Goal: Task Accomplishment & Management: Complete application form

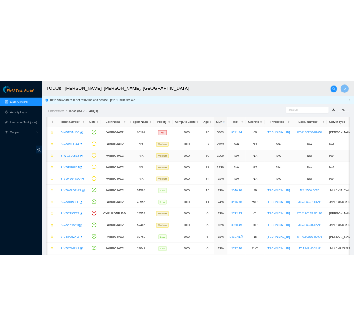
scroll to position [110, 0]
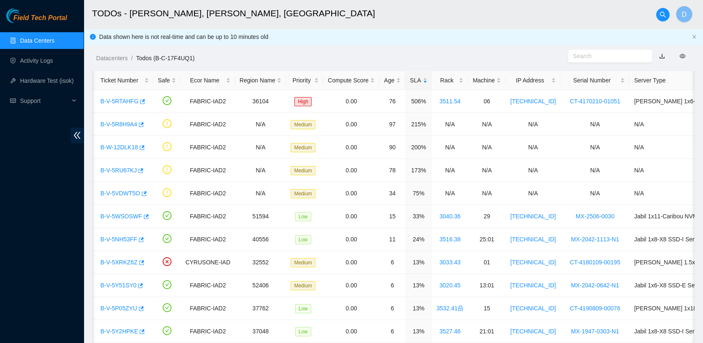
click at [40, 44] on link "Data Centers" at bounding box center [37, 40] width 34 height 7
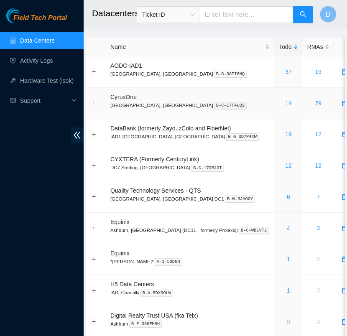
click at [285, 103] on link "19" at bounding box center [288, 103] width 7 height 7
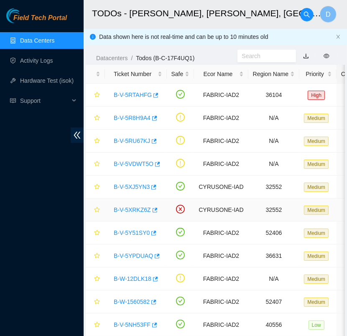
click at [136, 211] on link "B-V-5XRKZ6Z" at bounding box center [132, 209] width 37 height 7
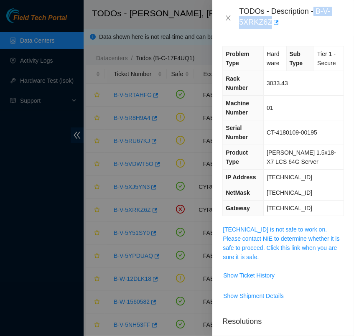
drag, startPoint x: 314, startPoint y: 8, endPoint x: 279, endPoint y: 26, distance: 39.8
click at [279, 26] on div "TODOs - Description - B-V-5XRKZ6Z" at bounding box center [291, 18] width 105 height 23
copy div "B-V-5XRKZ6Z"
click at [290, 234] on link "23.56.107.173 is not safe to work on. Please contact NIE to determine whether i…" at bounding box center [281, 243] width 117 height 34
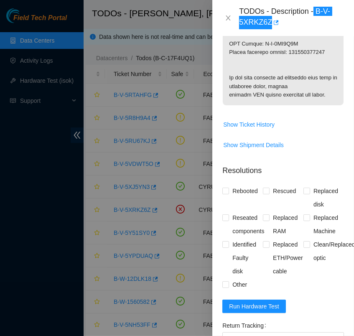
scroll to position [502, 0]
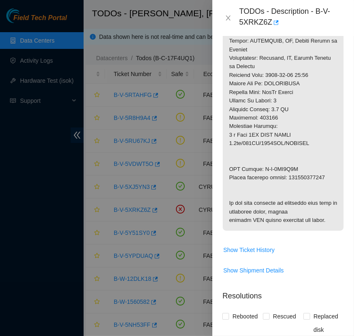
copy p "450826223817"
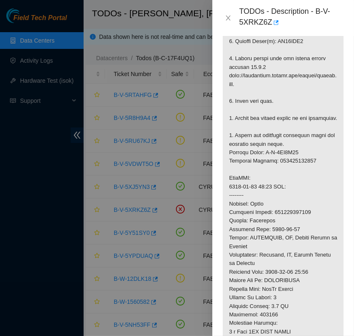
scroll to position [287, 0]
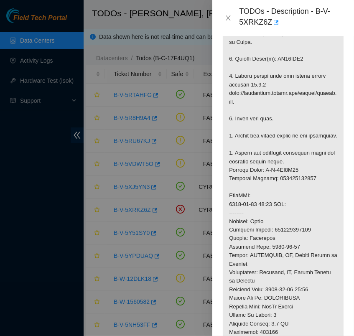
click at [291, 57] on p at bounding box center [283, 191] width 121 height 507
copy p "ZC14ZGD7"
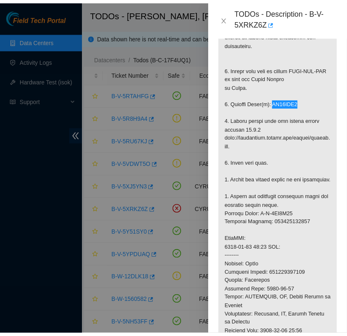
scroll to position [243, 0]
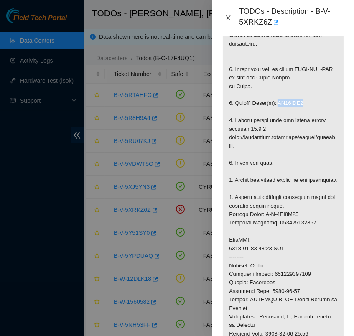
click at [227, 17] on icon "close" at bounding box center [228, 17] width 5 height 5
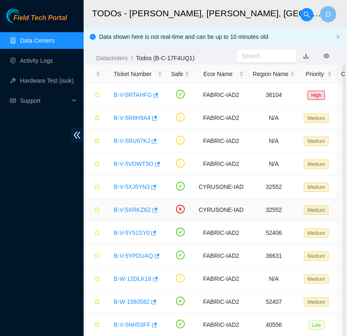
scroll to position [210, 0]
click at [97, 208] on icon "star" at bounding box center [96, 209] width 5 height 5
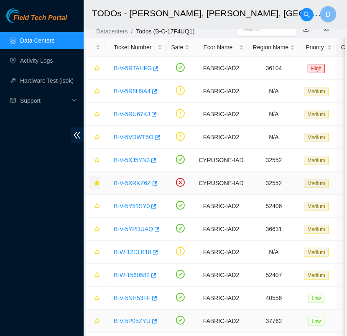
scroll to position [0, 0]
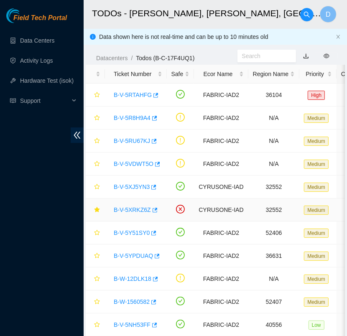
click at [137, 210] on link "B-V-5XRKZ6Z" at bounding box center [132, 209] width 37 height 7
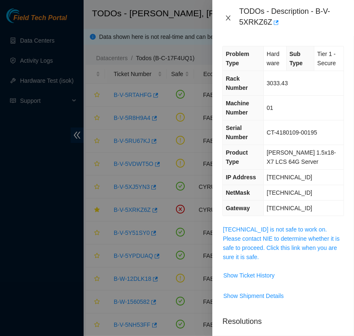
click at [229, 15] on icon "close" at bounding box center [228, 18] width 7 height 7
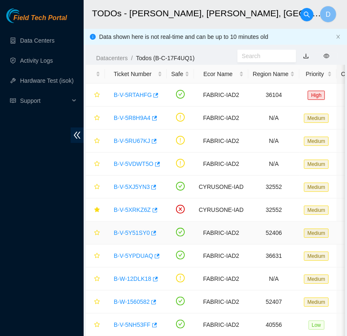
click at [133, 230] on link "B-V-5Y51SY0" at bounding box center [132, 232] width 36 height 7
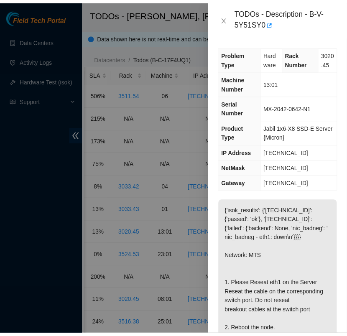
scroll to position [0, 343]
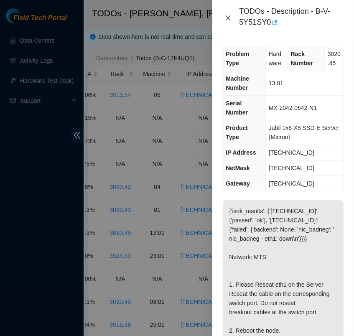
click at [228, 21] on button "Close" at bounding box center [228, 18] width 12 height 8
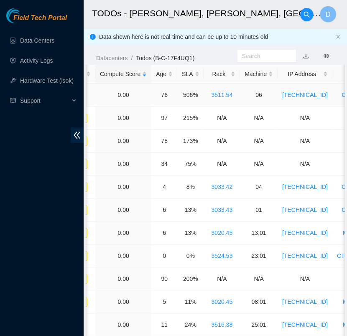
scroll to position [0, 241]
click at [184, 73] on div "SLA" at bounding box center [190, 73] width 17 height 9
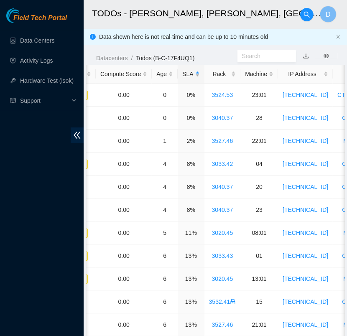
click at [184, 73] on div "SLA" at bounding box center [190, 73] width 17 height 9
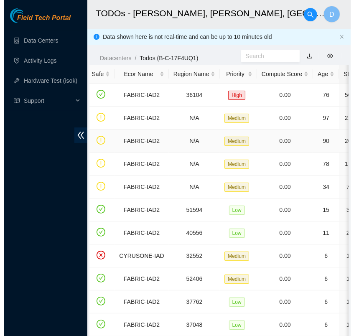
scroll to position [0, 0]
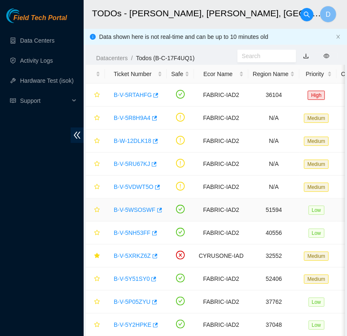
click at [132, 210] on link "B-V-5WSOSWF" at bounding box center [135, 209] width 42 height 7
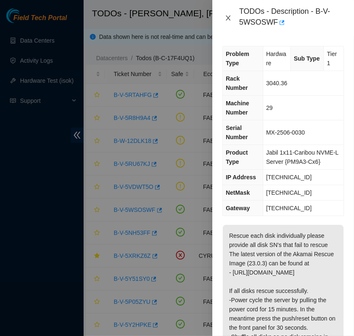
click at [227, 19] on icon "close" at bounding box center [228, 18] width 7 height 7
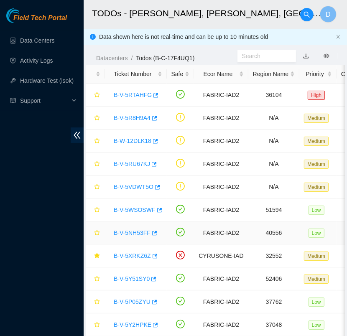
click at [135, 230] on link "B-V-5NH53FF" at bounding box center [132, 232] width 37 height 7
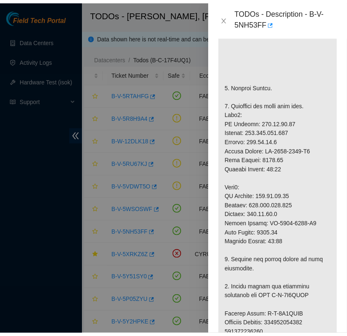
scroll to position [306, 0]
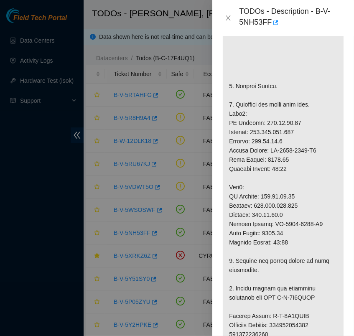
click at [227, 23] on div "TODOs - Description - B-V-5NH53FF" at bounding box center [283, 18] width 122 height 23
click at [226, 17] on icon "close" at bounding box center [228, 18] width 7 height 7
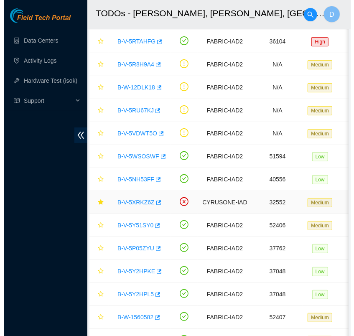
scroll to position [55, 0]
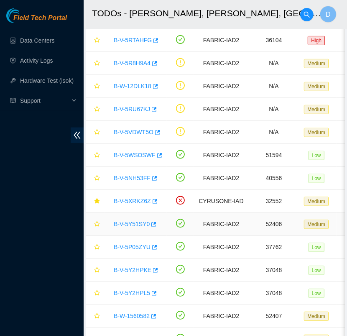
click at [133, 221] on link "B-V-5Y51SY0" at bounding box center [132, 224] width 36 height 7
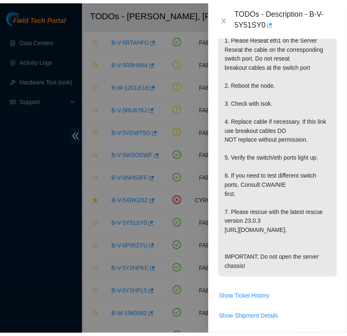
scroll to position [245, 0]
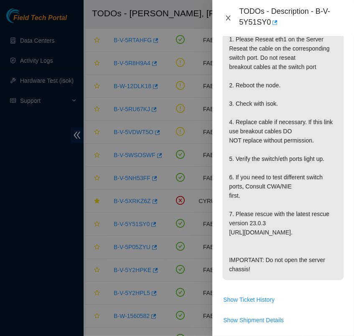
click at [228, 19] on icon "close" at bounding box center [228, 18] width 7 height 7
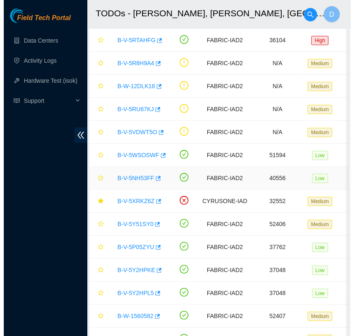
scroll to position [226, 0]
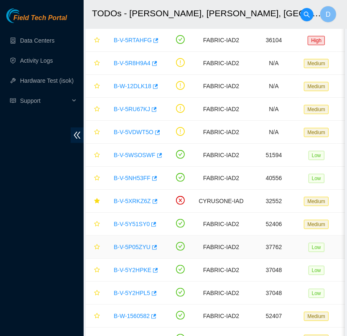
click at [134, 247] on link "B-V-5P05ZYU" at bounding box center [132, 247] width 37 height 7
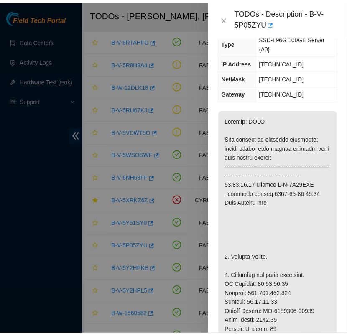
scroll to position [124, 0]
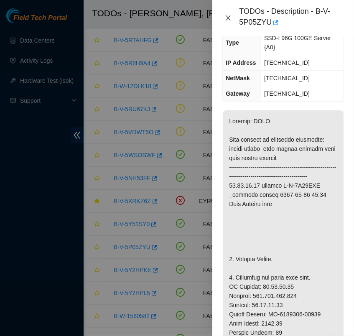
click at [231, 16] on icon "close" at bounding box center [228, 18] width 7 height 7
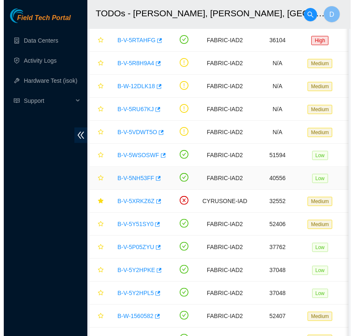
scroll to position [0, 2]
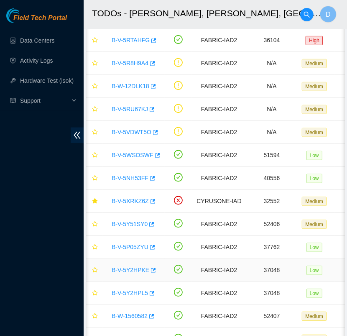
click at [128, 264] on div "B-V-5Y2HPKE" at bounding box center [133, 269] width 53 height 13
click at [130, 267] on link "B-V-5Y2HPKE" at bounding box center [131, 270] width 38 height 7
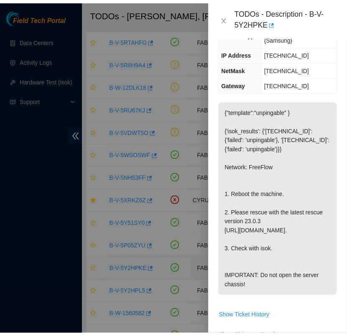
scroll to position [128, 0]
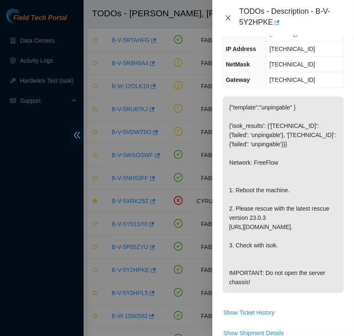
click at [227, 18] on icon "close" at bounding box center [228, 18] width 7 height 7
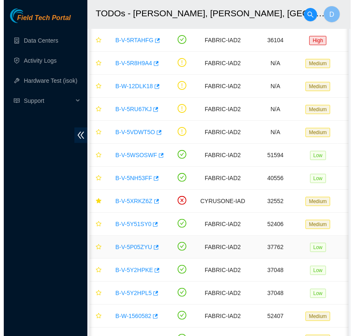
scroll to position [124, 0]
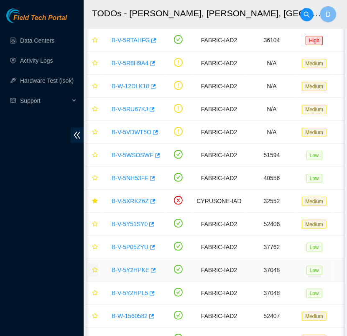
click at [95, 270] on icon "star" at bounding box center [94, 269] width 5 height 5
click at [129, 298] on div "B-V-5Y2HPL5" at bounding box center [133, 292] width 53 height 13
click at [132, 293] on link "B-V-5Y2HPL5" at bounding box center [130, 293] width 36 height 7
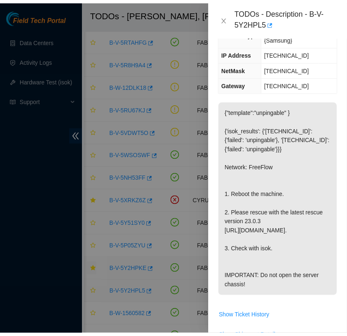
scroll to position [128, 0]
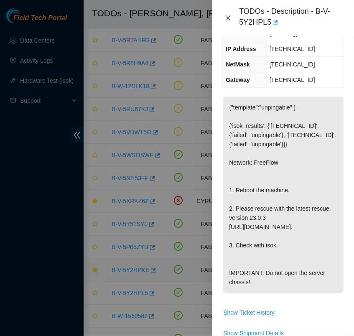
click at [225, 19] on icon "close" at bounding box center [228, 18] width 7 height 7
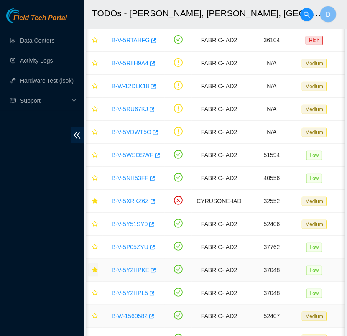
scroll to position [124, 0]
click at [97, 290] on button "button" at bounding box center [93, 292] width 10 height 13
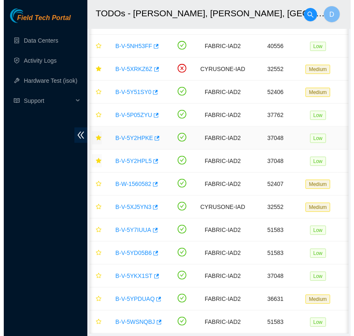
scroll to position [188, 0]
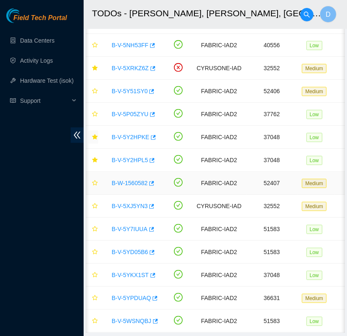
click at [134, 186] on link "B-W-1560582" at bounding box center [130, 183] width 36 height 7
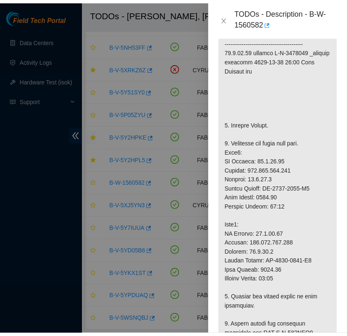
scroll to position [224, 0]
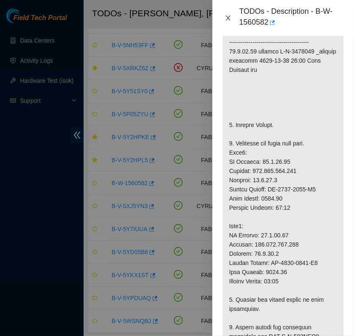
click at [227, 16] on icon "close" at bounding box center [228, 17] width 5 height 5
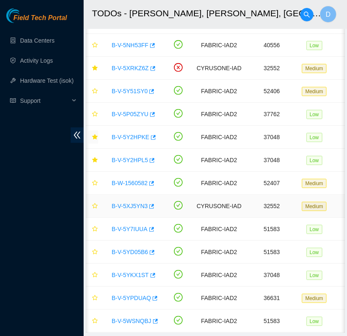
click at [126, 203] on link "B-V-5XJ5YN3" at bounding box center [130, 206] width 36 height 7
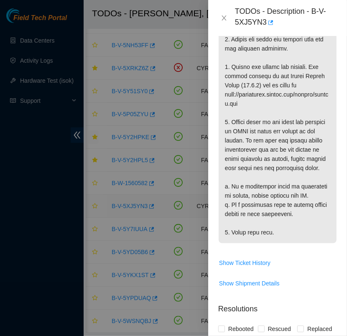
scroll to position [258, 0]
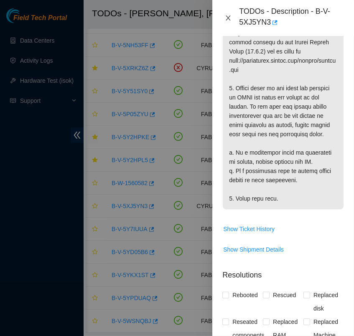
click at [228, 19] on icon "close" at bounding box center [228, 18] width 7 height 7
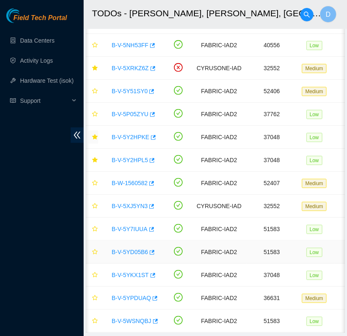
click at [131, 249] on link "B-V-5YD05B6" at bounding box center [130, 252] width 36 height 7
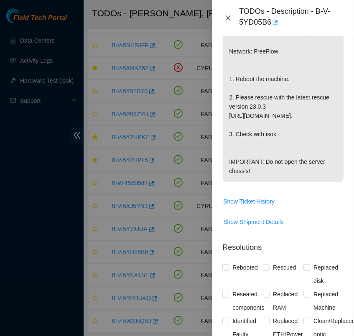
click at [225, 19] on icon "close" at bounding box center [228, 18] width 7 height 7
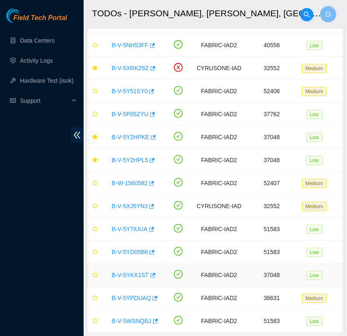
click at [129, 274] on link "B-V-5YKX1ST" at bounding box center [130, 275] width 37 height 7
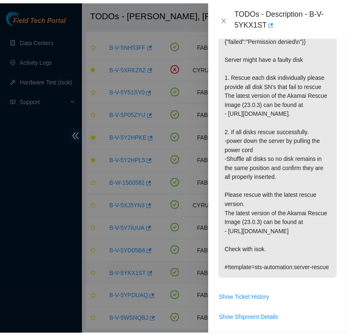
scroll to position [249, 0]
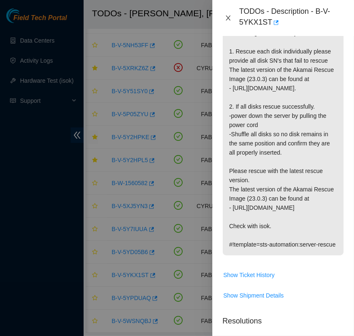
click at [224, 19] on button "Close" at bounding box center [228, 18] width 12 height 8
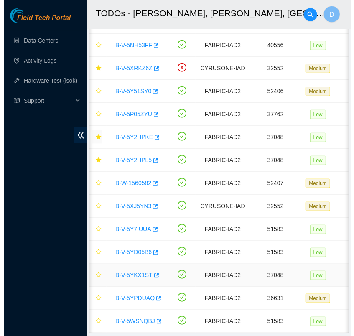
scroll to position [224, 0]
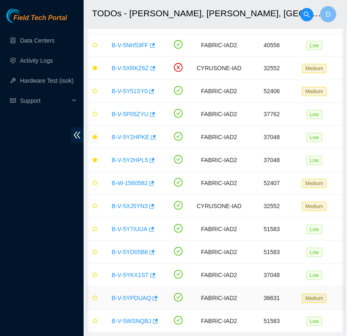
click at [130, 298] on link "B-V-5YPDUAQ" at bounding box center [131, 298] width 39 height 7
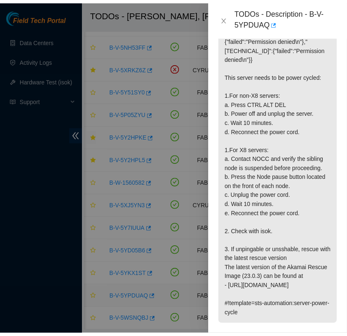
scroll to position [258, 0]
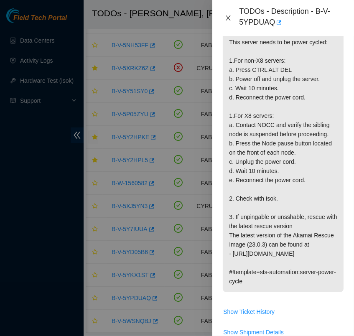
click at [227, 21] on icon "close" at bounding box center [228, 18] width 7 height 7
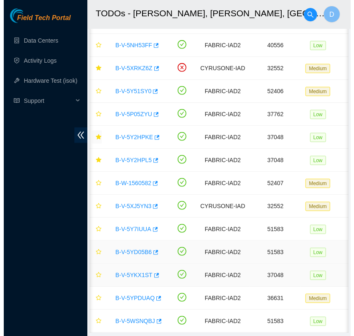
scroll to position [224, 0]
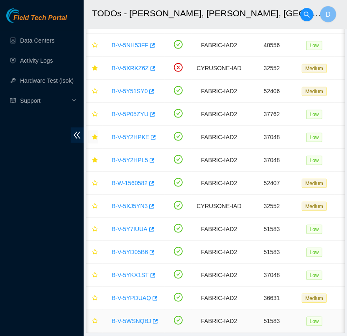
click at [134, 318] on link "B-V-5WSNQBJ" at bounding box center [132, 321] width 40 height 7
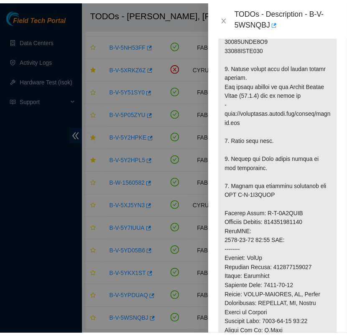
scroll to position [445, 0]
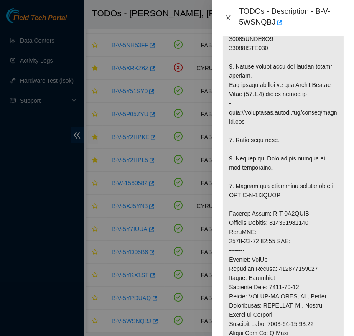
click at [229, 19] on icon "close" at bounding box center [228, 18] width 7 height 7
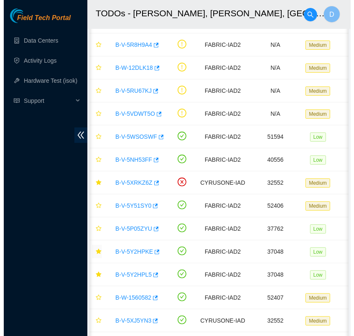
scroll to position [0, 0]
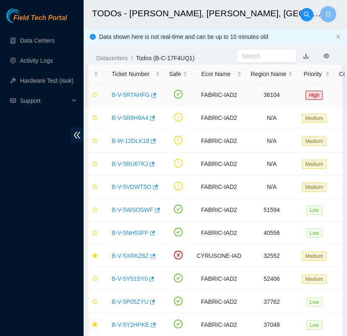
click at [131, 98] on link "B-V-5RTAHFG" at bounding box center [131, 95] width 38 height 7
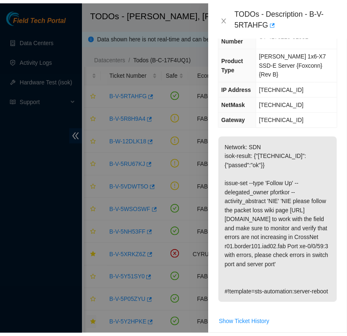
scroll to position [12, 0]
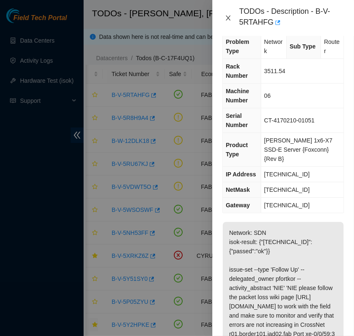
click at [230, 20] on icon "close" at bounding box center [228, 17] width 5 height 5
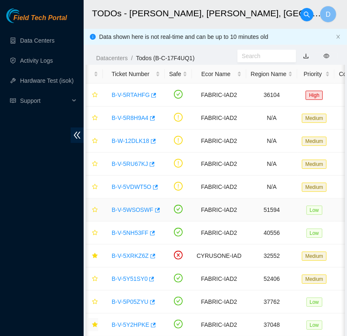
click at [136, 211] on link "B-V-5WSOSWF" at bounding box center [133, 209] width 42 height 7
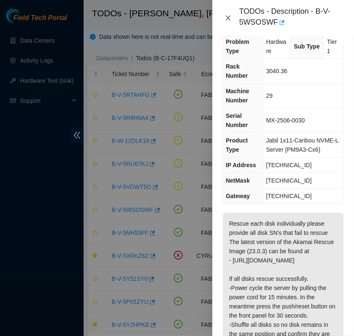
click at [230, 18] on icon "close" at bounding box center [228, 18] width 7 height 7
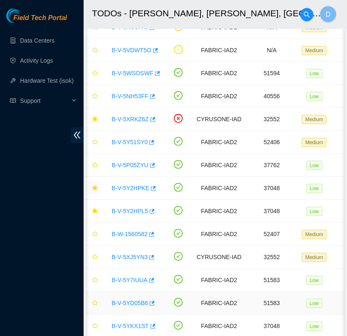
scroll to position [210, 0]
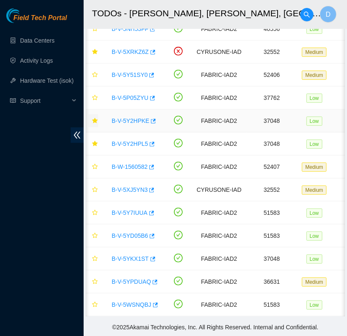
click at [132, 117] on link "B-V-5Y2HPKE" at bounding box center [131, 120] width 38 height 7
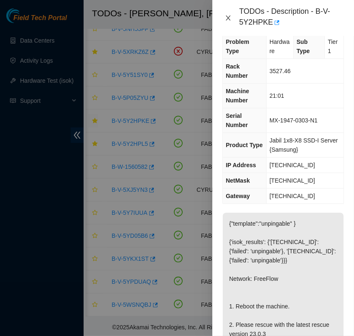
click at [227, 19] on icon "close" at bounding box center [228, 18] width 7 height 7
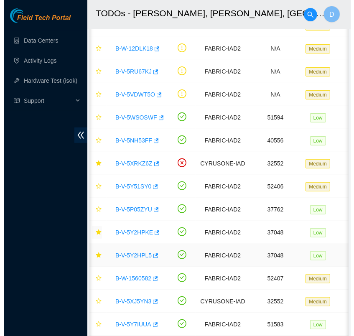
scroll to position [92, 0]
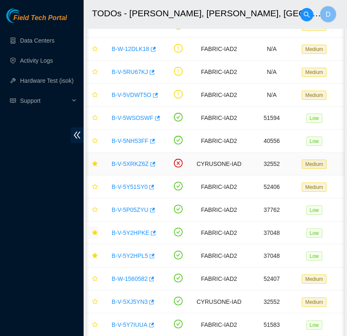
click at [135, 162] on link "B-V-5XRKZ6Z" at bounding box center [130, 164] width 37 height 7
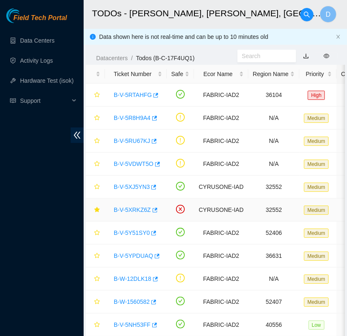
click at [138, 208] on link "B-V-5XRKZ6Z" at bounding box center [132, 209] width 37 height 7
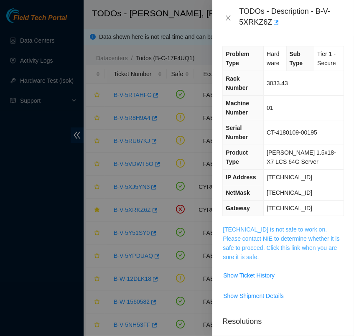
click at [278, 240] on link "23.56.107.173 is not safe to work on. Please contact NIE to determine whether i…" at bounding box center [281, 243] width 117 height 34
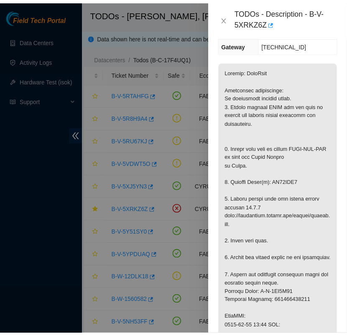
scroll to position [168, 0]
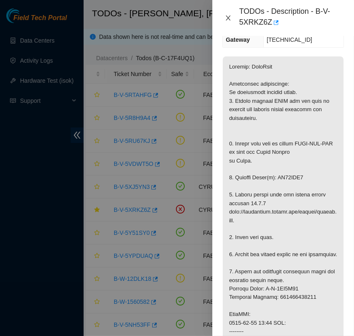
click at [226, 15] on icon "close" at bounding box center [228, 18] width 7 height 7
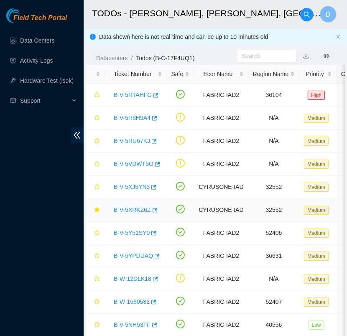
click at [127, 213] on link "B-V-5XRKZ6Z" at bounding box center [132, 209] width 37 height 7
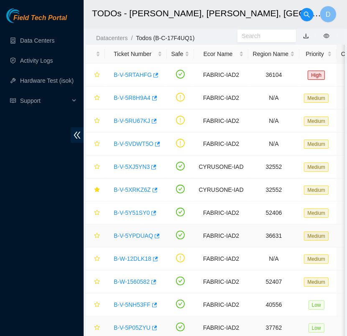
scroll to position [20, 0]
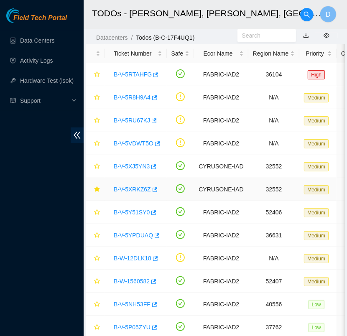
click at [130, 191] on link "B-V-5XRKZ6Z" at bounding box center [132, 189] width 37 height 7
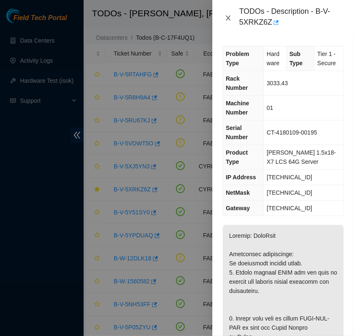
click at [228, 16] on icon "close" at bounding box center [228, 18] width 7 height 7
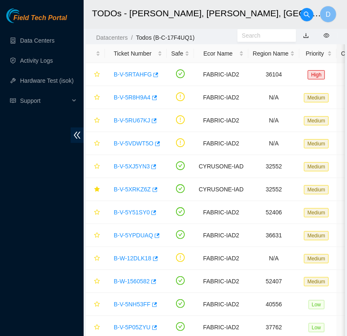
click at [228, 16] on body "Field Tech Portal Data Centers Activity Logs Hardware Test (isok) Support TODOs…" at bounding box center [173, 148] width 347 height 336
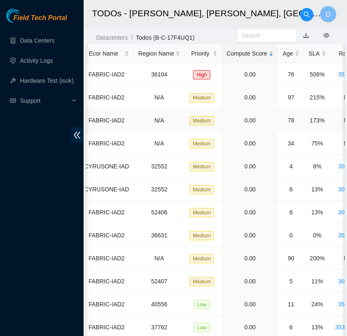
scroll to position [0, 115]
click at [308, 51] on div "SLA" at bounding box center [316, 53] width 17 height 9
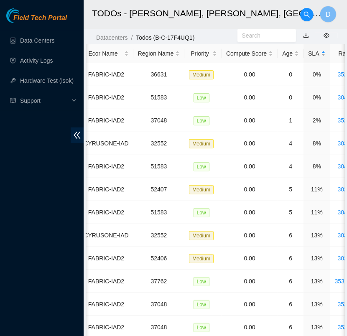
click at [308, 51] on div "SLA" at bounding box center [316, 53] width 17 height 9
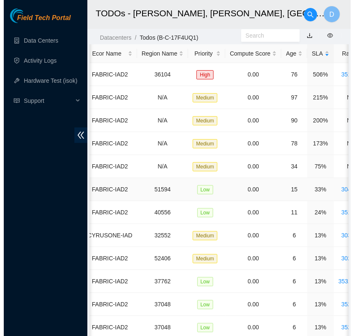
scroll to position [0, 0]
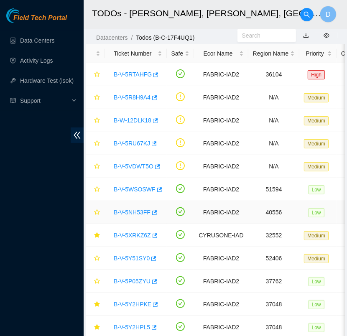
click at [134, 211] on link "B-V-5NH53FF" at bounding box center [132, 212] width 37 height 7
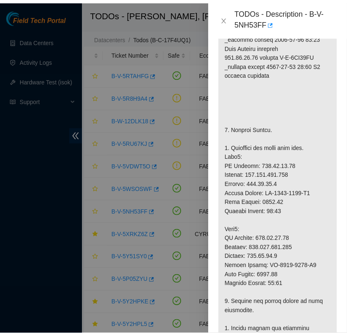
scroll to position [264, 0]
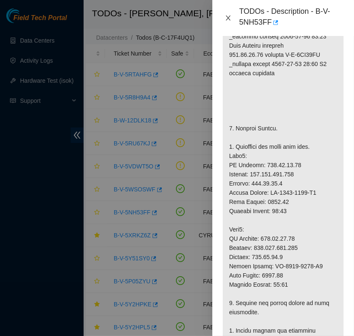
click at [229, 21] on icon "close" at bounding box center [228, 18] width 7 height 7
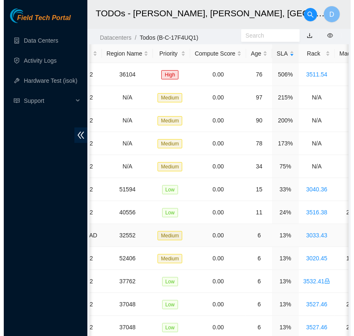
scroll to position [0, 0]
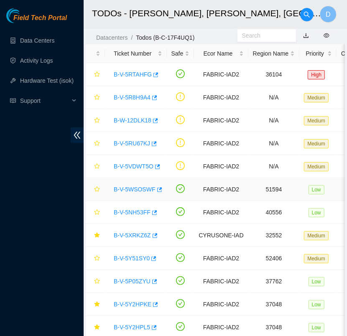
click at [134, 190] on link "B-V-5WSOSWF" at bounding box center [135, 189] width 42 height 7
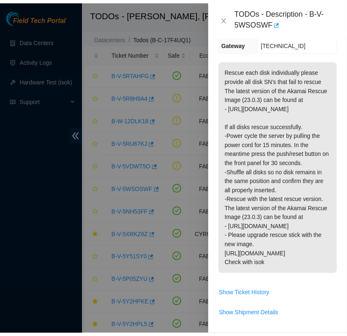
scroll to position [165, 0]
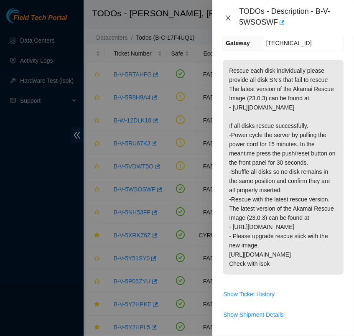
click at [227, 15] on icon "close" at bounding box center [228, 18] width 7 height 7
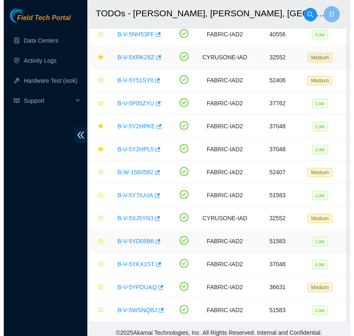
scroll to position [199, 0]
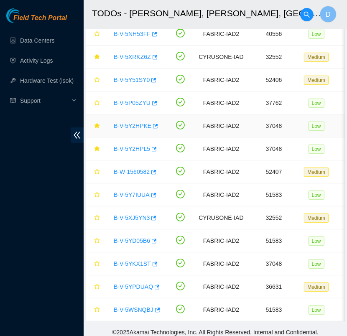
click at [132, 127] on link "B-V-5Y2HPKE" at bounding box center [133, 125] width 38 height 7
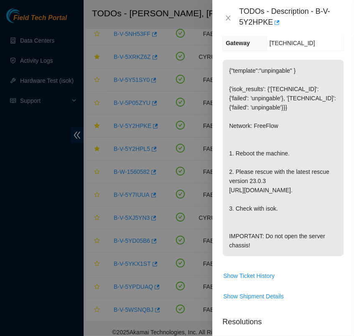
click at [254, 154] on p "{"template":"unpingable" } {'isok_results': {'[TECHNICAL_ID]': {'failed': 'unpi…" at bounding box center [283, 158] width 121 height 196
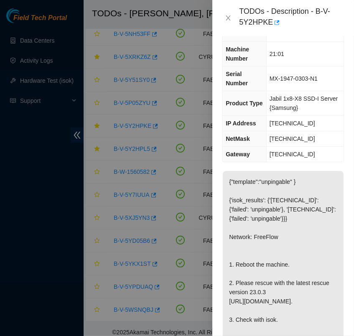
scroll to position [55, 0]
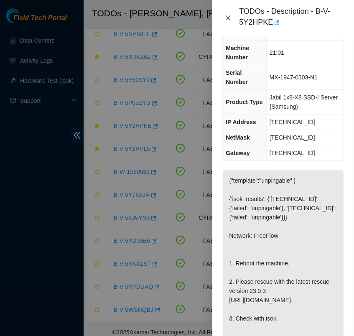
click at [229, 18] on icon "close" at bounding box center [228, 18] width 7 height 7
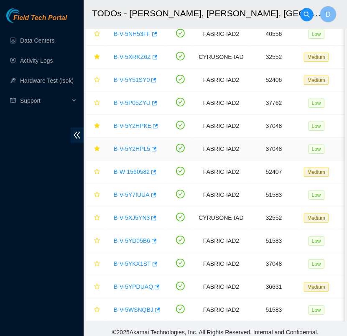
click at [138, 147] on link "B-V-5Y2HPL5" at bounding box center [132, 148] width 36 height 7
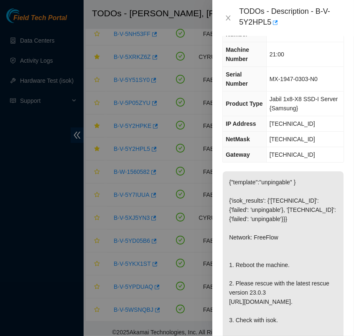
scroll to position [0, 0]
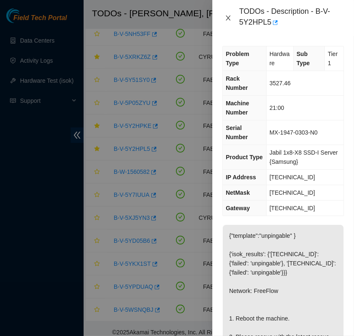
click at [229, 19] on icon "close" at bounding box center [228, 18] width 7 height 7
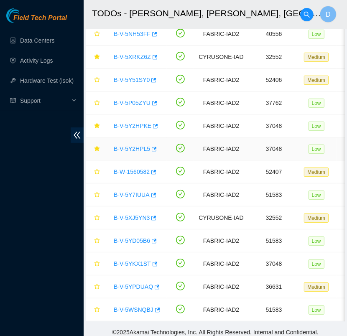
click at [132, 145] on link "B-V-5Y2HPL5" at bounding box center [132, 148] width 36 height 7
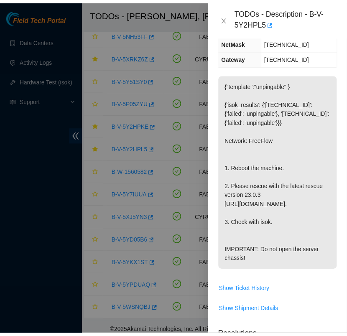
scroll to position [151, 0]
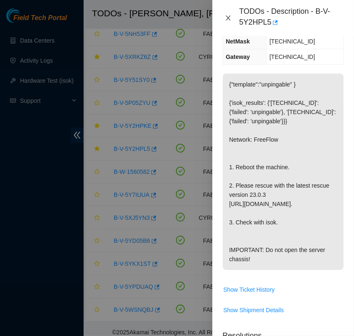
click at [229, 15] on icon "close" at bounding box center [228, 18] width 7 height 7
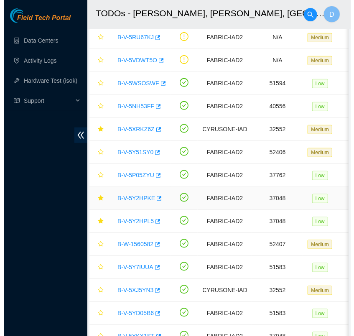
scroll to position [0, 0]
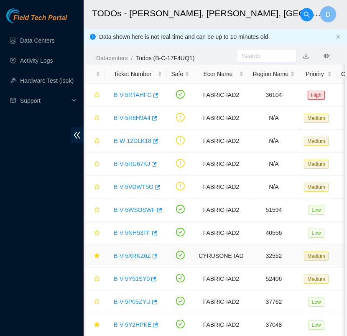
click at [136, 255] on link "B-V-5XRKZ6Z" at bounding box center [132, 255] width 37 height 7
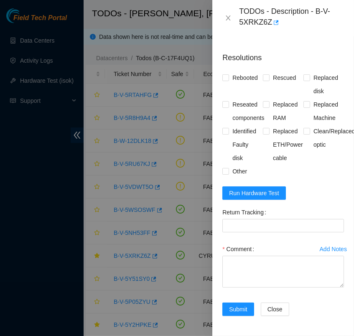
scroll to position [840, 0]
click at [262, 189] on span "Run Hardware Test" at bounding box center [254, 193] width 50 height 9
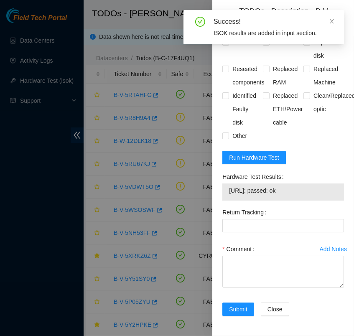
drag, startPoint x: 296, startPoint y: 219, endPoint x: 227, endPoint y: 223, distance: 69.5
click at [227, 201] on div "23.56.107.173: passed: ok" at bounding box center [283, 191] width 122 height 17
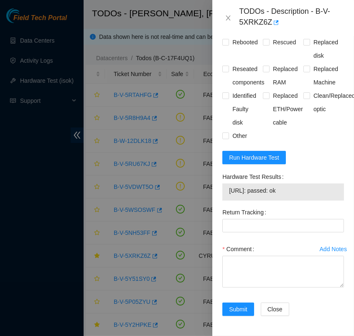
copy tbody "23.56.107.173: passed: ok"
click at [234, 232] on Tracking "Return Tracking" at bounding box center [283, 225] width 122 height 13
paste Tracking "450826223817"
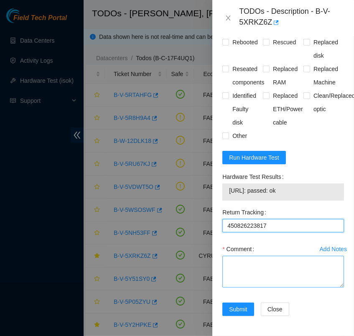
type Tracking "450826223817"
click at [255, 288] on textarea "Comment" at bounding box center [283, 272] width 122 height 32
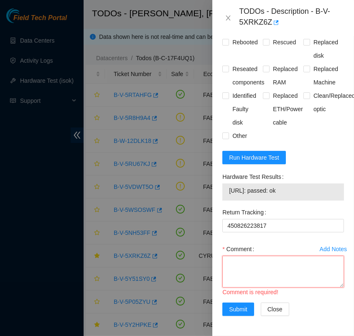
scroll to position [7, 0]
paste textarea "- contacted NOCC nagrs has completed your request (B-V-5XRKZ6Z) Message from na…"
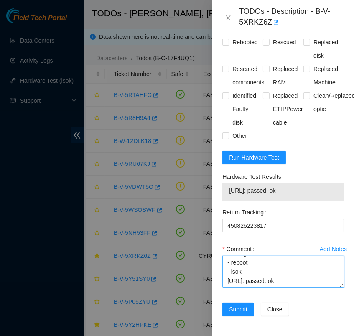
scroll to position [163, 0]
type textarea "- contacted NOCC nagrs has completed your request (B-V-5XRKZ6Z) Message from na…"
click at [225, 49] on label "Rebooted" at bounding box center [241, 42] width 39 height 13
click at [225, 45] on input "Rebooted" at bounding box center [225, 42] width 6 height 6
checkbox input "true"
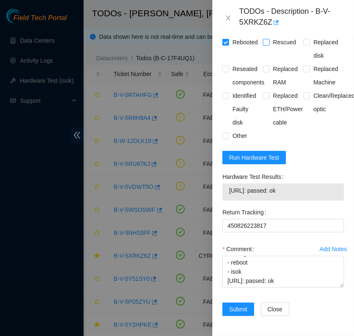
click at [265, 45] on input "Rescued" at bounding box center [266, 42] width 6 height 6
checkbox input "true"
click at [304, 62] on label "Replaced disk" at bounding box center [323, 49] width 41 height 27
click at [304, 45] on input "Replaced disk" at bounding box center [306, 42] width 6 height 6
checkbox input "true"
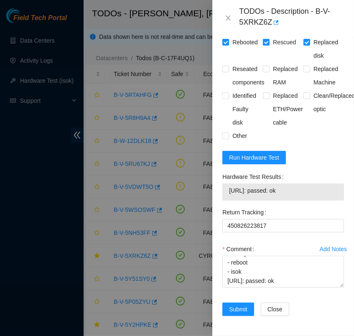
scroll to position [876, 0]
click at [243, 305] on span "Submit" at bounding box center [238, 309] width 18 height 9
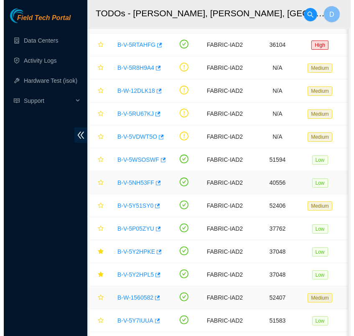
scroll to position [0, 0]
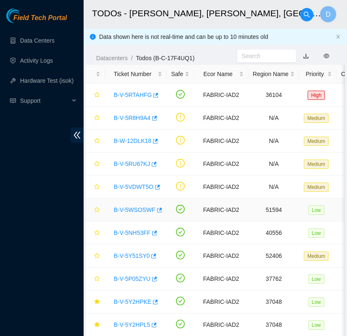
click at [132, 210] on link "B-V-5WSOSWF" at bounding box center [135, 209] width 42 height 7
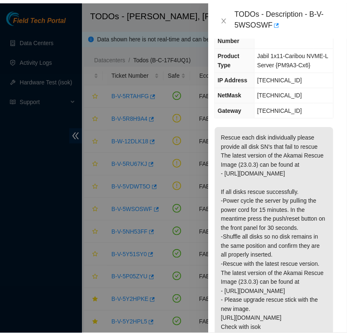
scroll to position [113, 5]
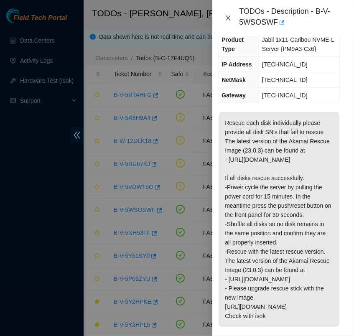
click at [229, 17] on icon "close" at bounding box center [228, 17] width 5 height 5
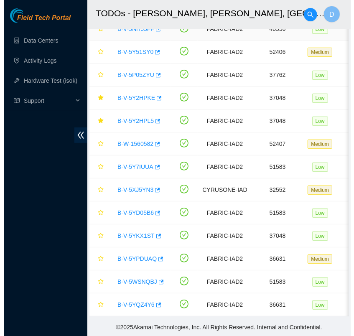
scroll to position [210, 0]
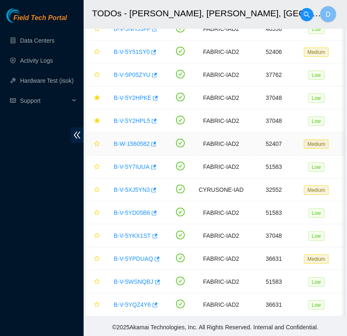
click at [136, 140] on link "B-W-1560582" at bounding box center [132, 143] width 36 height 7
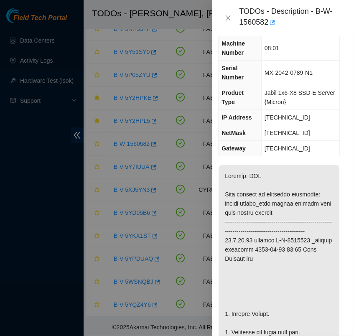
scroll to position [35, 5]
click at [229, 20] on icon "close" at bounding box center [228, 18] width 7 height 7
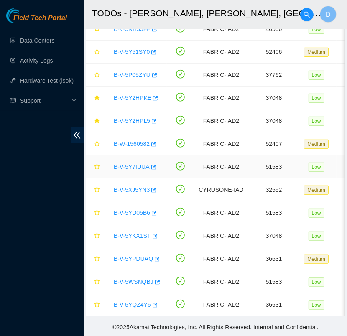
click at [135, 163] on link "B-V-5Y7IUUA" at bounding box center [132, 166] width 36 height 7
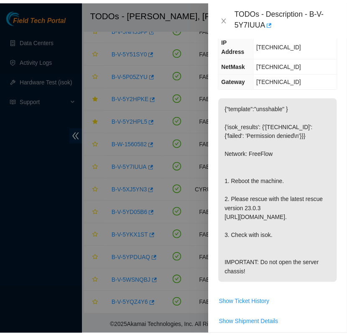
scroll to position [156, 0]
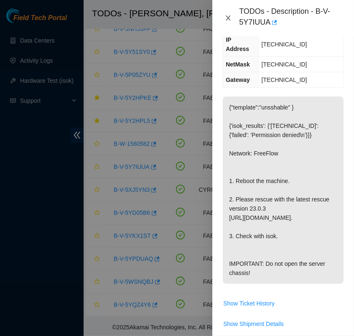
click at [227, 17] on icon "close" at bounding box center [228, 18] width 7 height 7
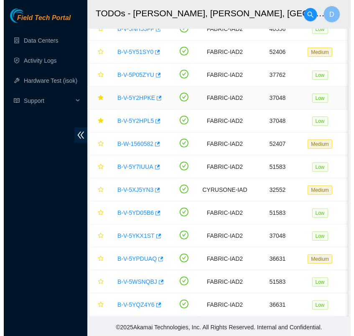
scroll to position [137, 0]
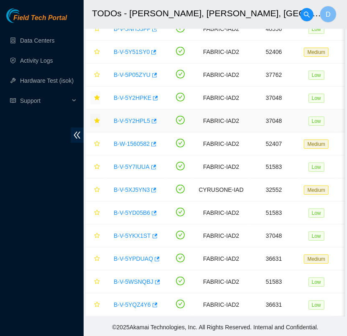
drag, startPoint x: 96, startPoint y: 91, endPoint x: 96, endPoint y: 116, distance: 25.1
click at [96, 118] on icon "star" at bounding box center [97, 121] width 6 height 6
click at [97, 95] on icon "star" at bounding box center [96, 97] width 5 height 5
click at [99, 164] on icon "star" at bounding box center [97, 167] width 6 height 6
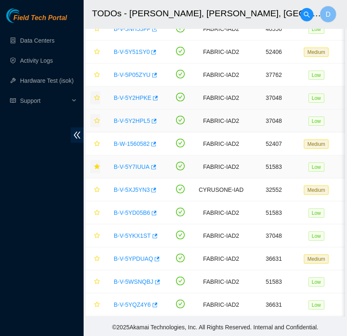
click at [130, 163] on link "B-V-5Y7IUUA" at bounding box center [132, 166] width 36 height 7
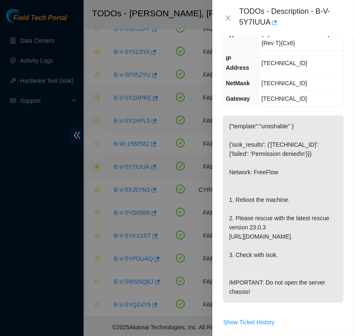
scroll to position [156, 0]
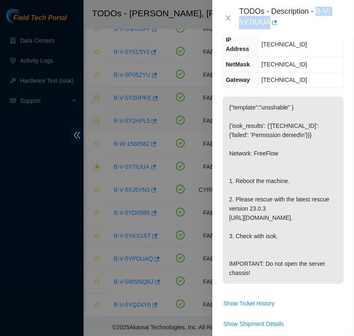
drag, startPoint x: 267, startPoint y: 22, endPoint x: 316, endPoint y: 10, distance: 50.7
click at [316, 10] on div "TODOs - Description - B-V-5Y7IUUA" at bounding box center [291, 18] width 105 height 23
copy div "B-V-5Y7IUUA"
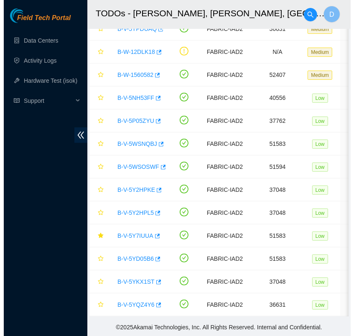
scroll to position [206, 0]
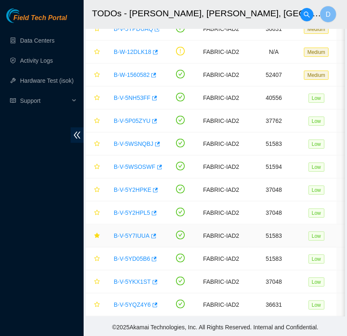
click at [135, 233] on link "B-V-5Y7IUUA" at bounding box center [132, 235] width 36 height 7
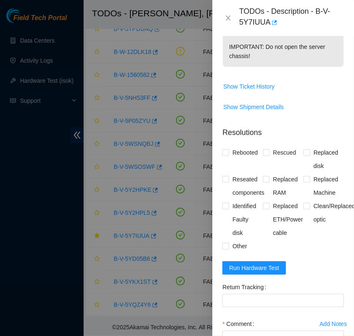
scroll to position [432, 0]
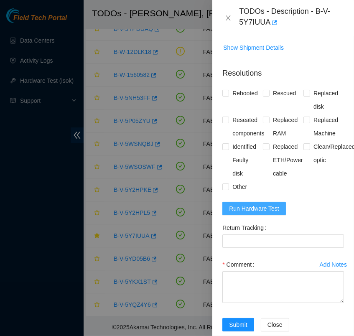
click at [261, 212] on span "Run Hardware Test" at bounding box center [254, 208] width 50 height 9
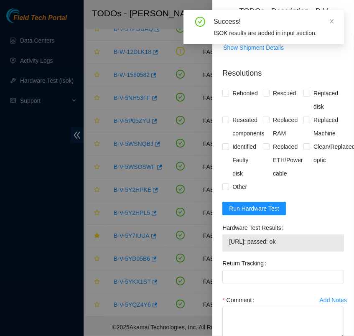
drag, startPoint x: 289, startPoint y: 251, endPoint x: 227, endPoint y: 251, distance: 61.9
click at [227, 251] on div "[URL]: passed: ok" at bounding box center [283, 242] width 122 height 17
copy tbody "[URL]: passed: ok"
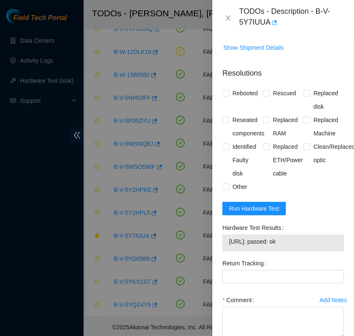
click at [311, 194] on div "Rebooted Rescued Replaced disk Reseated components Replaced RAM Replaced Machin…" at bounding box center [283, 140] width 122 height 107
click at [227, 96] on input "Rebooted" at bounding box center [225, 93] width 6 height 6
checkbox input "true"
click at [263, 97] on span at bounding box center [266, 93] width 7 height 7
click at [263, 96] on input "Rescued" at bounding box center [266, 93] width 6 height 6
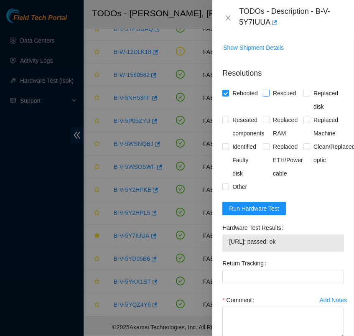
checkbox input "true"
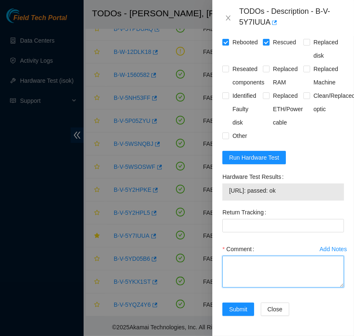
click at [255, 262] on textarea "Comment" at bounding box center [283, 272] width 122 height 32
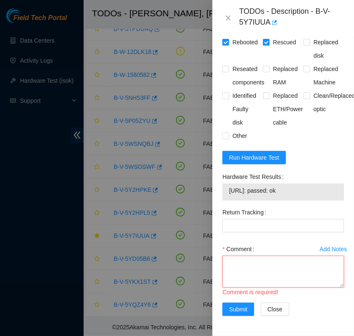
paste textarea "- verified rack and machine sn - rescued and reboot - configured - reboot - iso…"
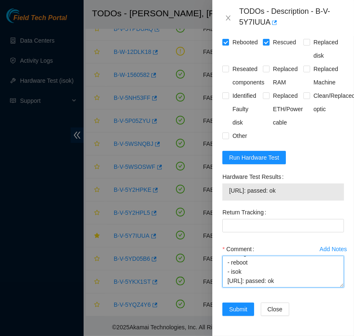
scroll to position [89, 0]
type textarea "- verified rack and machine sn - rescued and reboot - configured - reboot - iso…"
click at [241, 306] on span "Submit" at bounding box center [238, 309] width 18 height 9
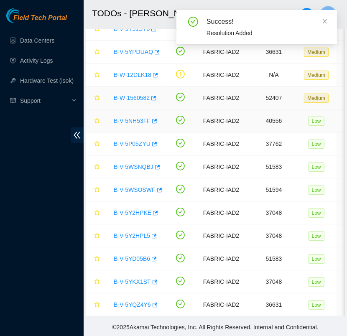
scroll to position [187, 0]
click at [49, 41] on link "Data Centers" at bounding box center [37, 40] width 34 height 7
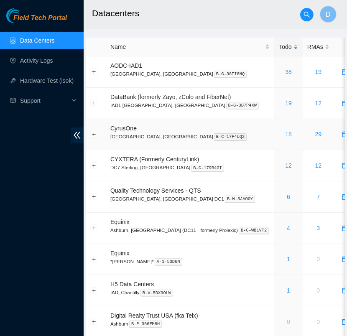
click at [285, 133] on link "18" at bounding box center [288, 134] width 7 height 7
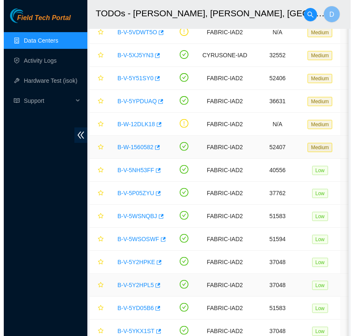
scroll to position [187, 0]
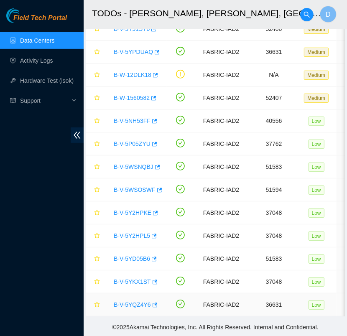
click at [137, 301] on link "B-V-5YQZ4Y6" at bounding box center [132, 304] width 37 height 7
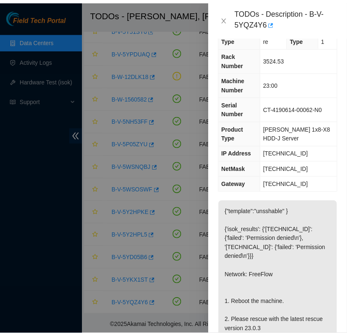
scroll to position [23, 0]
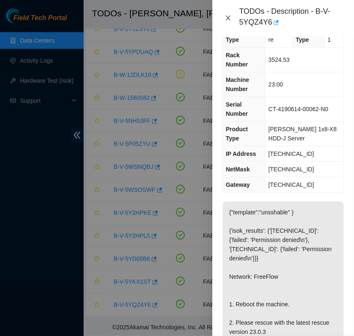
click at [227, 19] on icon "close" at bounding box center [228, 18] width 7 height 7
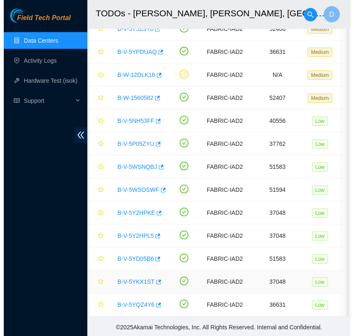
scroll to position [19, 0]
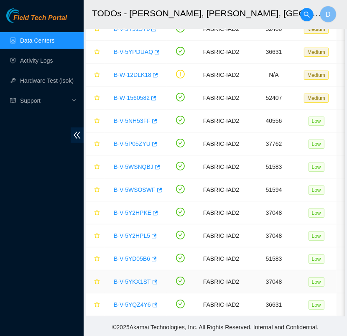
click at [135, 278] on link "B-V-5YKX1ST" at bounding box center [132, 281] width 37 height 7
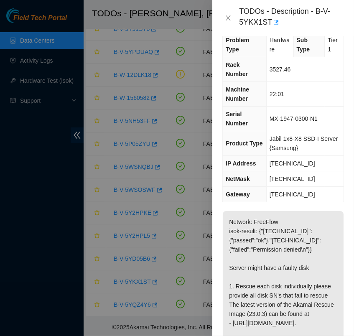
scroll to position [10, 0]
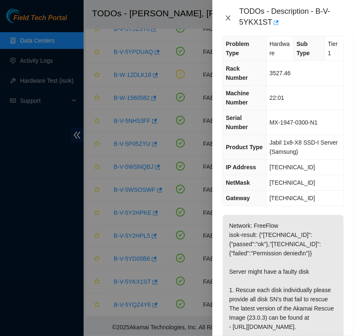
click at [227, 15] on icon "close" at bounding box center [228, 18] width 7 height 7
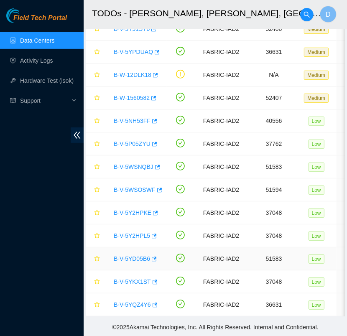
click at [135, 255] on link "B-V-5YD05B6" at bounding box center [132, 258] width 36 height 7
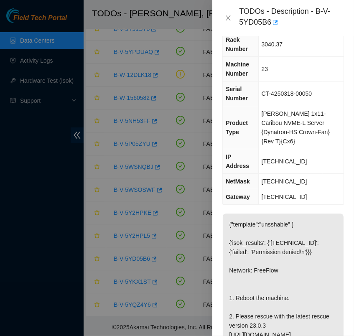
scroll to position [36, 0]
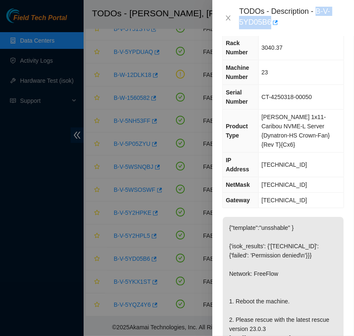
drag, startPoint x: 268, startPoint y: 23, endPoint x: 317, endPoint y: 9, distance: 50.7
click at [317, 9] on div "TODOs - Description - B-V-5YD05B6" at bounding box center [291, 18] width 105 height 23
copy div "B-V-5YD05B6"
click at [309, 48] on td "3040.37" at bounding box center [300, 48] width 85 height 25
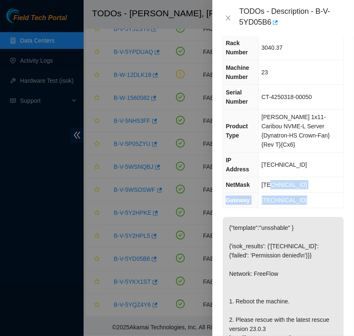
drag, startPoint x: 279, startPoint y: 192, endPoint x: 271, endPoint y: 170, distance: 23.8
click at [271, 170] on div "Problem Type Hardware Sub Type Tier 1 Rack Number 3040.37 Machine Number 23 Ser…" at bounding box center [283, 186] width 142 height 300
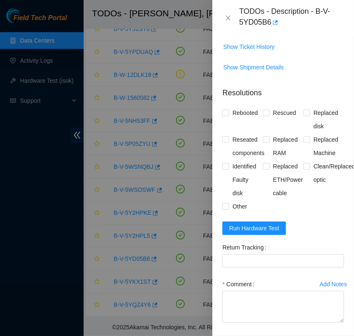
scroll to position [420, 0]
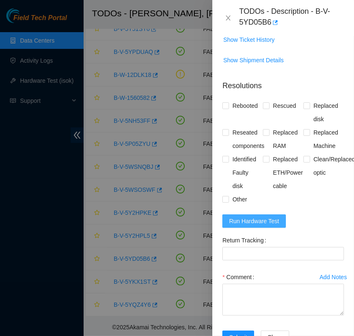
click at [272, 226] on span "Run Hardware Test" at bounding box center [254, 221] width 50 height 9
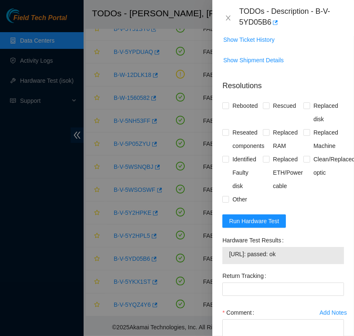
drag, startPoint x: 291, startPoint y: 262, endPoint x: 229, endPoint y: 265, distance: 62.3
click at [229, 259] on span "[URL]: passed: ok" at bounding box center [283, 254] width 108 height 9
copy span "[URL]: passed: ok"
click at [227, 108] on input "Rebooted" at bounding box center [225, 105] width 6 height 6
click at [260, 112] on span "Rebooted" at bounding box center [245, 105] width 32 height 13
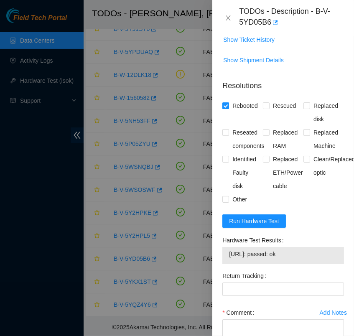
click at [228, 108] on input "Rebooted" at bounding box center [225, 105] width 6 height 6
checkbox input "false"
click at [265, 108] on input "Rescued" at bounding box center [266, 105] width 6 height 6
checkbox input "true"
click at [225, 108] on input "Rebooted" at bounding box center [225, 105] width 6 height 6
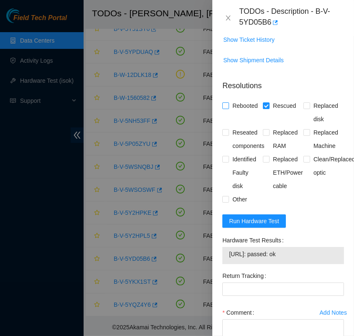
checkbox input "true"
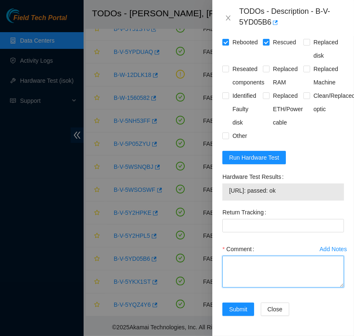
click at [267, 256] on textarea "Comment" at bounding box center [283, 272] width 122 height 32
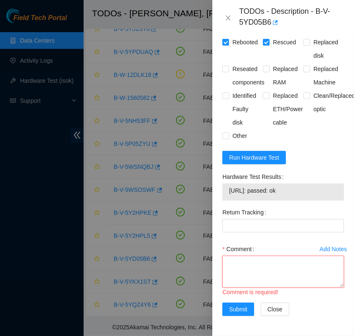
paste textarea "- verified rack and machine sn - rescued and reboot - configured - reboot - iso…"
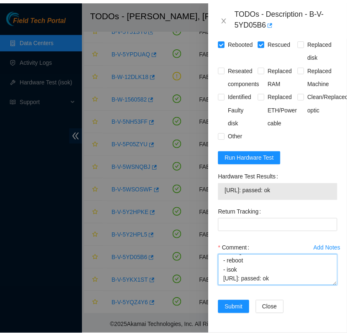
scroll to position [89, 0]
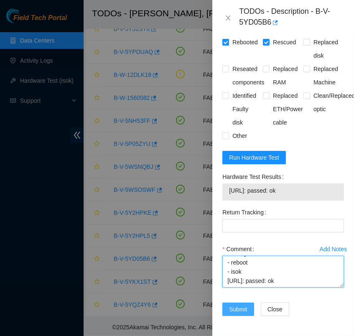
type textarea "- verified rack and machine sn - rescued and reboot - configured - reboot - iso…"
click at [243, 305] on span "Submit" at bounding box center [238, 309] width 18 height 9
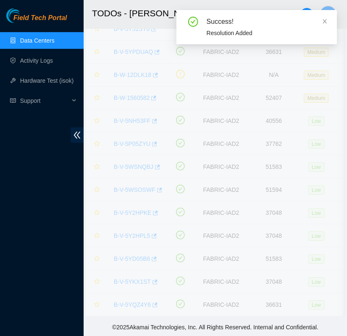
scroll to position [164, 0]
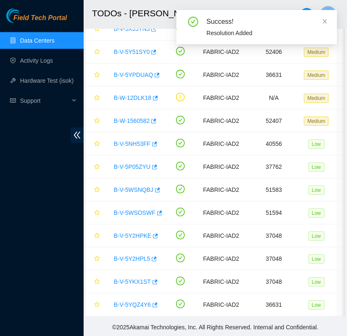
drag, startPoint x: 243, startPoint y: 297, endPoint x: 146, endPoint y: 24, distance: 289.8
click at [146, 24] on h2 "TODOs - [PERSON_NAME], [PERSON_NAME], [GEOGRAPHIC_DATA]" at bounding box center [207, 13] width 231 height 27
click at [46, 38] on link "Data Centers" at bounding box center [37, 40] width 34 height 7
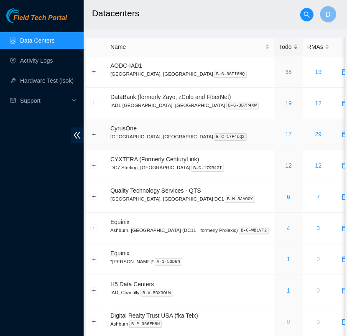
click at [285, 135] on link "17" at bounding box center [288, 134] width 7 height 7
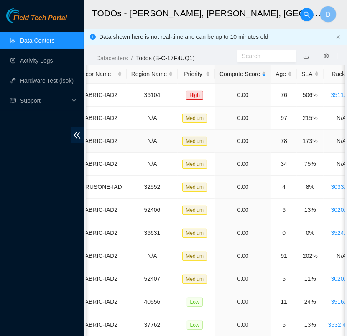
scroll to position [0, 122]
click at [304, 71] on div "SLA" at bounding box center [309, 73] width 17 height 9
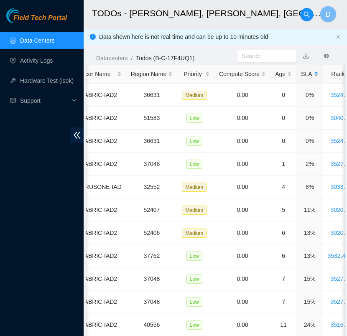
click at [304, 71] on div "SLA" at bounding box center [309, 73] width 17 height 9
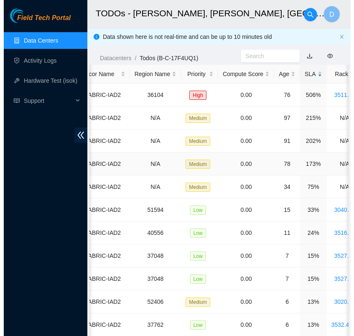
scroll to position [0, 0]
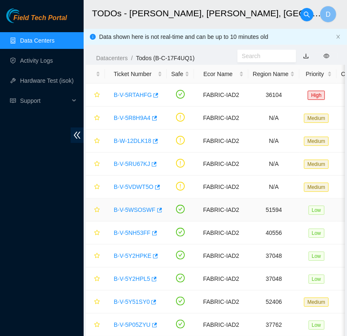
click at [138, 209] on link "B-V-5WSOSWF" at bounding box center [135, 209] width 42 height 7
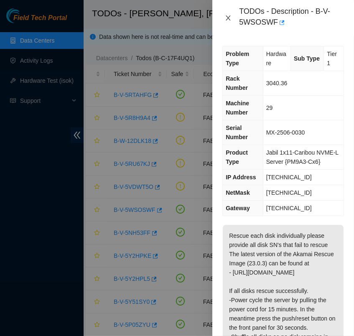
click at [227, 19] on icon "close" at bounding box center [228, 17] width 5 height 5
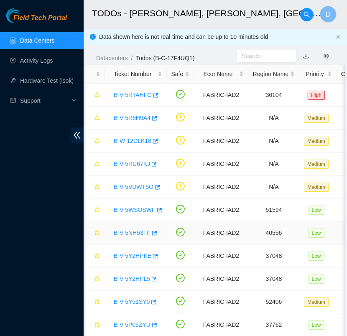
click at [135, 233] on link "B-V-5NH53FF" at bounding box center [132, 232] width 37 height 7
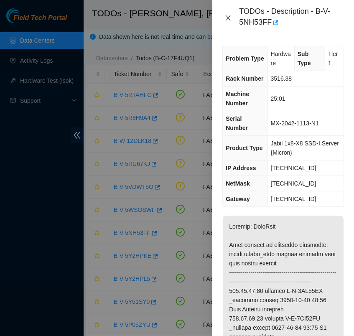
click at [227, 20] on icon "close" at bounding box center [228, 18] width 7 height 7
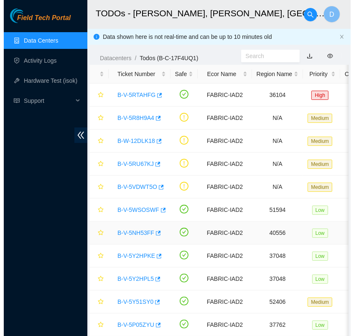
scroll to position [164, 0]
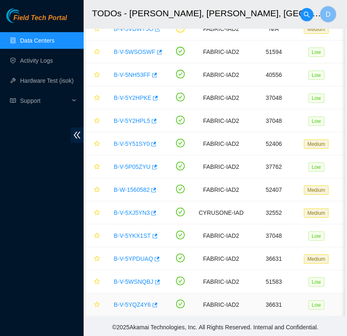
click at [132, 301] on link "B-V-5YQZ4Y6" at bounding box center [132, 304] width 37 height 7
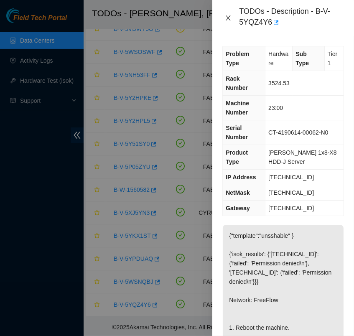
click at [226, 20] on icon "close" at bounding box center [228, 18] width 7 height 7
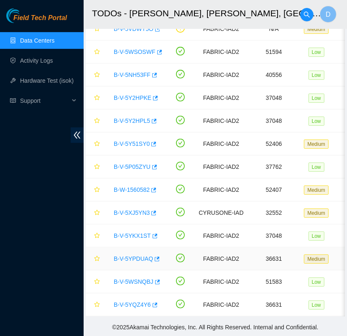
click at [140, 255] on link "B-V-5YPDUAQ" at bounding box center [133, 258] width 39 height 7
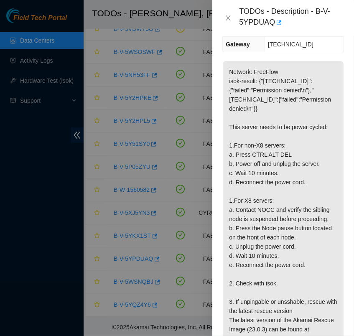
scroll to position [0, 0]
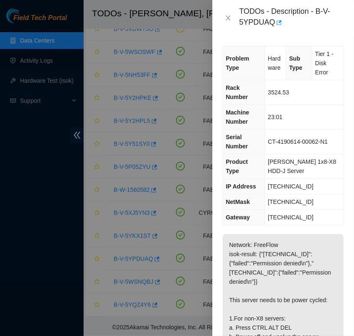
click at [229, 13] on div "TODOs - Description - B-V-5YPDUAQ" at bounding box center [283, 18] width 122 height 23
click at [229, 19] on icon "close" at bounding box center [228, 18] width 7 height 7
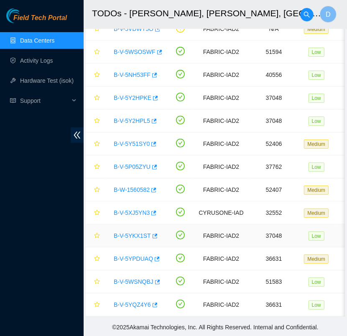
click at [130, 232] on link "B-V-5YKX1ST" at bounding box center [132, 235] width 37 height 7
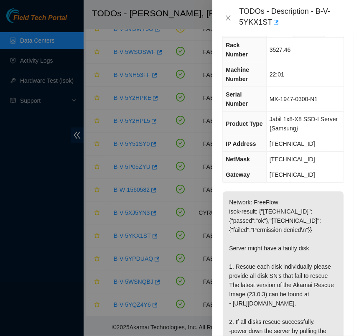
scroll to position [34, 0]
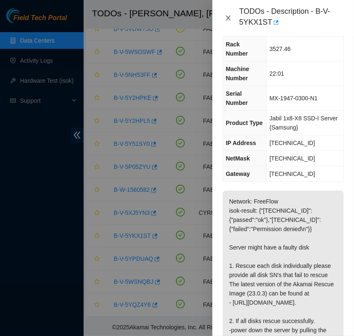
click at [227, 18] on icon "close" at bounding box center [228, 18] width 7 height 7
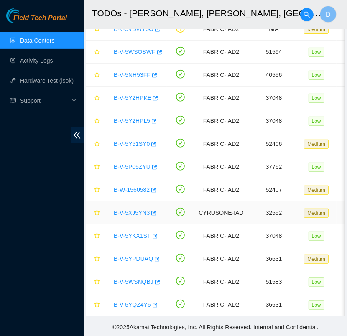
click at [135, 209] on link "B-V-5XJ5YN3" at bounding box center [132, 212] width 36 height 7
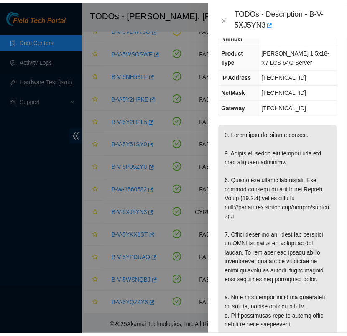
scroll to position [112, 0]
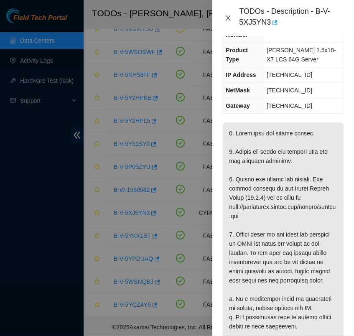
click at [227, 19] on icon "close" at bounding box center [228, 18] width 7 height 7
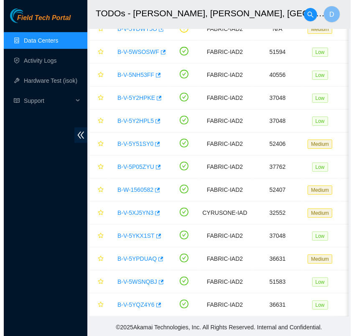
scroll to position [103, 0]
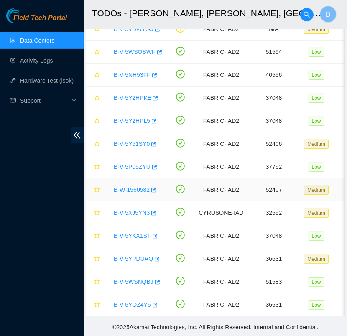
click at [140, 186] on div "B-W-1560582" at bounding box center [136, 189] width 53 height 13
click at [140, 186] on link "B-W-1560582" at bounding box center [132, 189] width 36 height 7
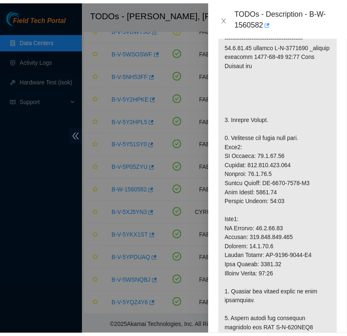
scroll to position [235, 0]
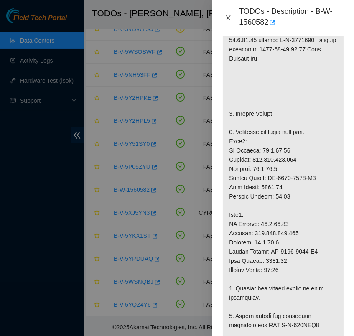
click at [230, 18] on icon "close" at bounding box center [228, 18] width 7 height 7
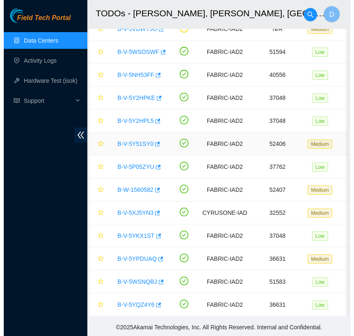
scroll to position [226, 0]
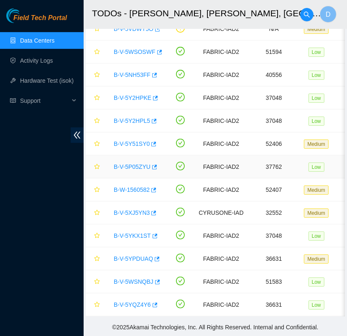
click at [137, 163] on link "B-V-5P05ZYU" at bounding box center [132, 166] width 37 height 7
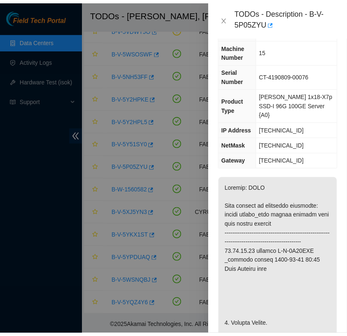
scroll to position [57, 0]
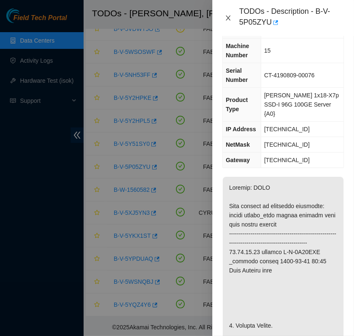
click at [227, 17] on icon "close" at bounding box center [228, 18] width 7 height 7
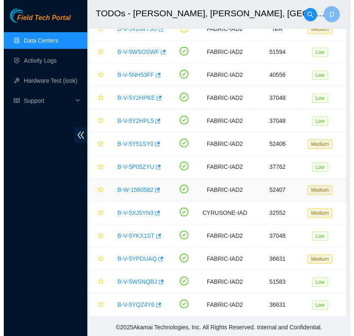
scroll to position [0, 0]
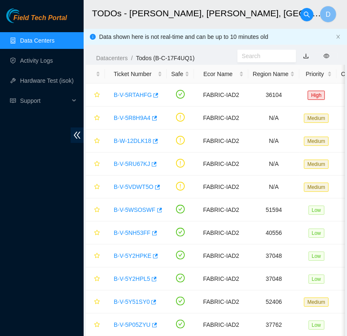
click at [54, 43] on link "Data Centers" at bounding box center [37, 40] width 34 height 7
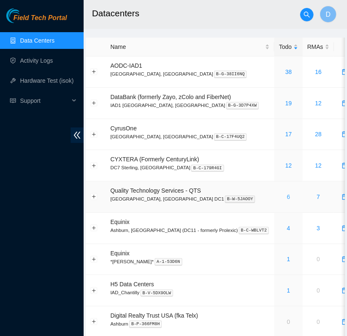
click at [287, 197] on link "6" at bounding box center [288, 197] width 3 height 7
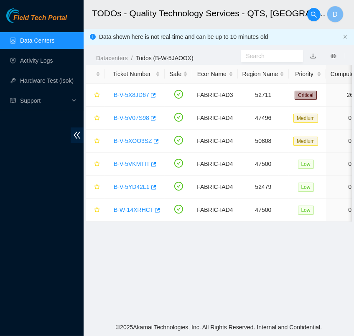
click at [41, 42] on link "Data Centers" at bounding box center [37, 40] width 34 height 7
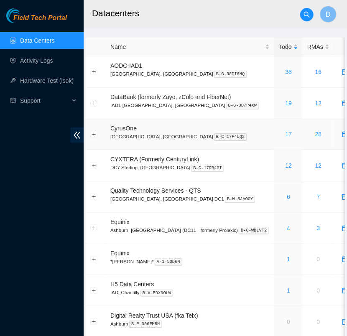
click at [285, 133] on link "17" at bounding box center [288, 134] width 7 height 7
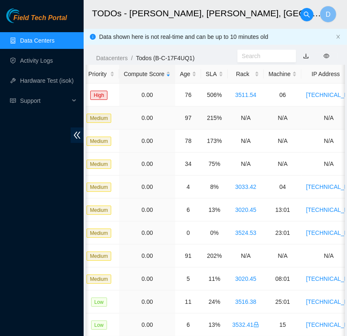
scroll to position [0, 217]
click at [206, 76] on div "SLA" at bounding box center [214, 73] width 17 height 9
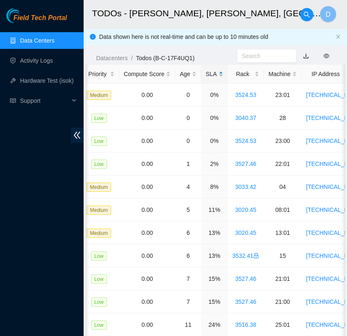
click at [206, 76] on div "SLA" at bounding box center [214, 73] width 17 height 9
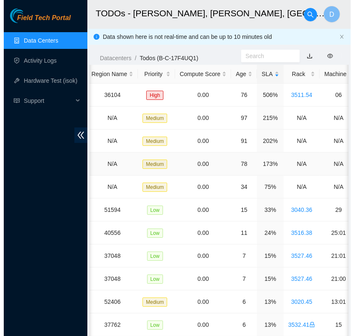
scroll to position [0, 0]
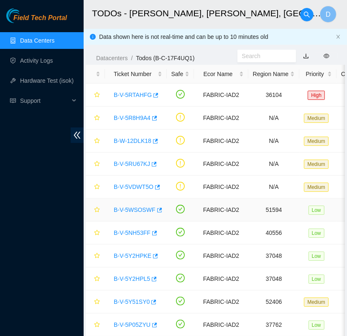
click at [132, 209] on link "B-V-5WSOSWF" at bounding box center [135, 209] width 42 height 7
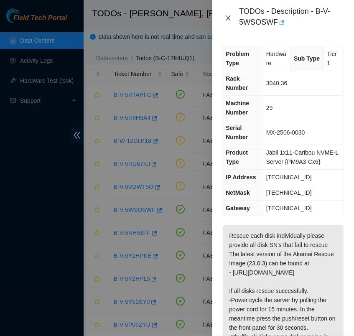
click at [230, 20] on icon "close" at bounding box center [228, 17] width 5 height 5
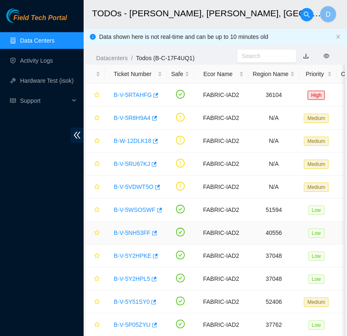
click at [135, 230] on link "B-V-5NH53FF" at bounding box center [132, 232] width 37 height 7
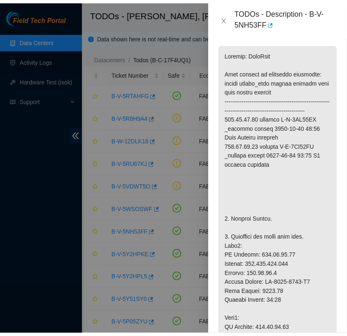
scroll to position [173, 0]
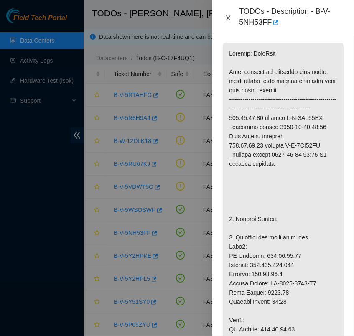
click at [229, 15] on icon "close" at bounding box center [228, 18] width 7 height 7
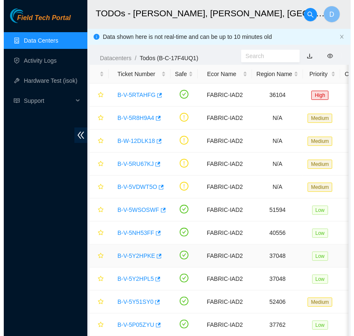
scroll to position [157, 0]
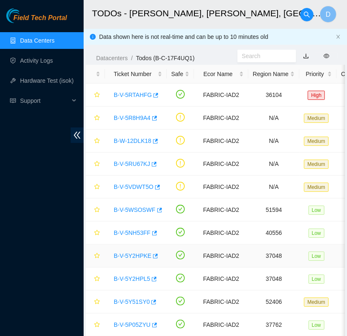
click at [140, 256] on link "B-V-5Y2HPKE" at bounding box center [133, 255] width 38 height 7
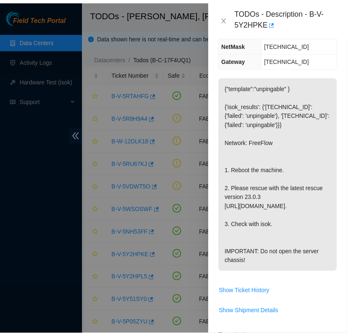
scroll to position [150, 0]
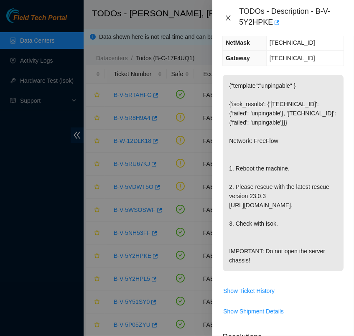
click at [230, 16] on icon "close" at bounding box center [228, 17] width 5 height 5
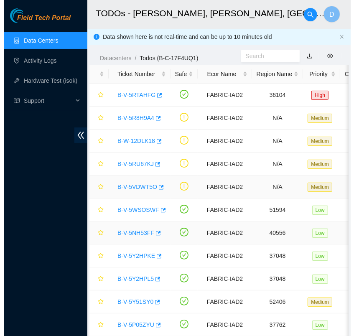
scroll to position [140, 0]
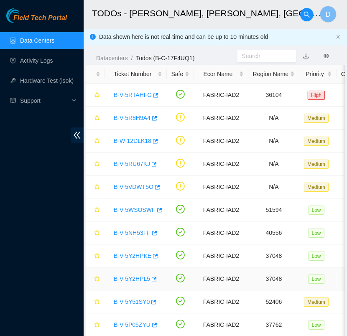
click at [130, 280] on link "B-V-5Y2HPL5" at bounding box center [132, 278] width 36 height 7
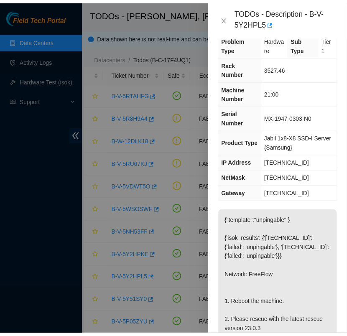
scroll to position [14, 0]
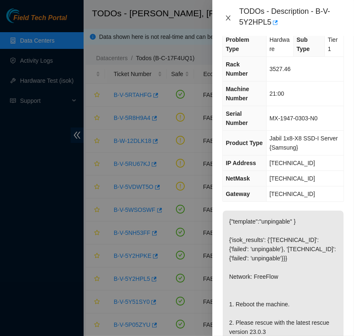
click at [228, 16] on icon "close" at bounding box center [228, 18] width 7 height 7
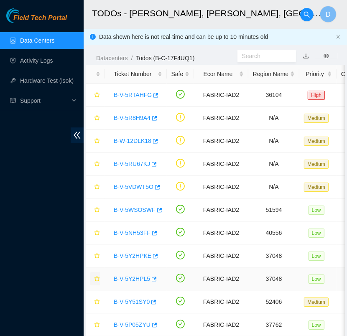
click at [97, 279] on icon "star" at bounding box center [97, 279] width 6 height 6
click at [98, 257] on icon "star" at bounding box center [97, 256] width 6 height 6
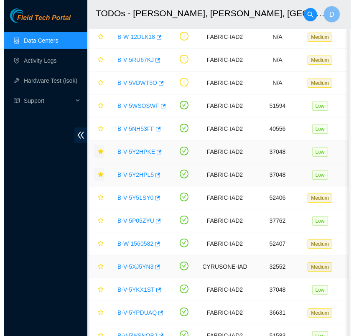
scroll to position [105, 0]
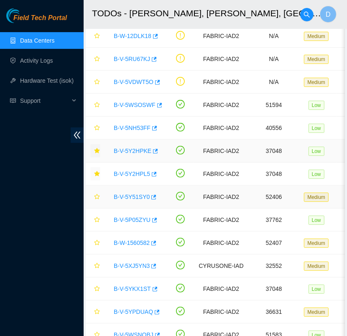
click at [135, 195] on link "B-V-5Y51SY0" at bounding box center [132, 197] width 36 height 7
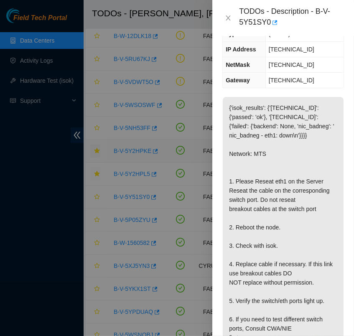
scroll to position [103, 0]
click at [227, 15] on icon "close" at bounding box center [228, 18] width 7 height 7
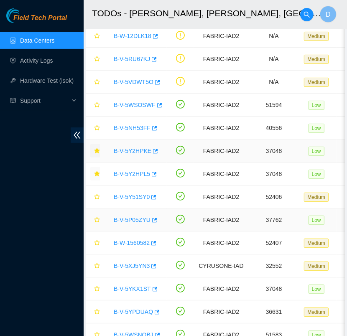
click at [135, 217] on link "B-V-5P05ZYU" at bounding box center [132, 220] width 37 height 7
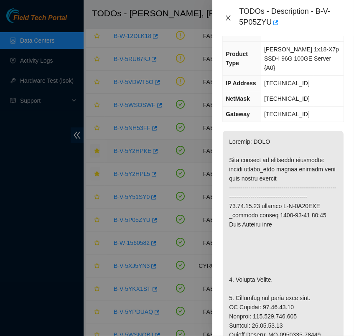
click at [225, 18] on icon "close" at bounding box center [228, 18] width 7 height 7
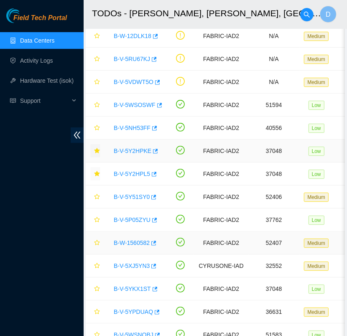
click at [139, 245] on link "B-W-1560582" at bounding box center [132, 243] width 36 height 7
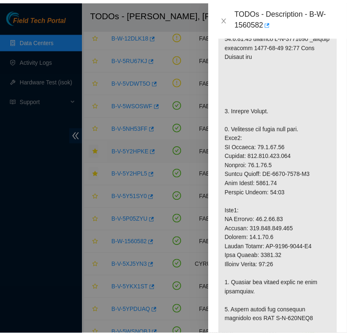
scroll to position [241, 0]
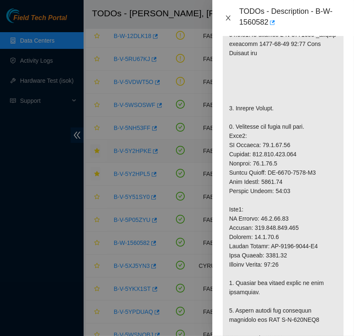
click at [227, 19] on icon "close" at bounding box center [228, 17] width 5 height 5
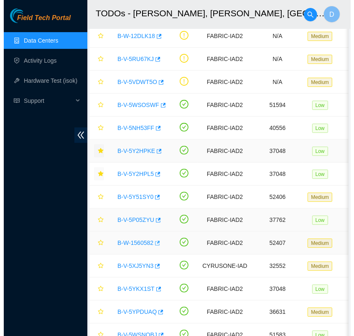
scroll to position [226, 0]
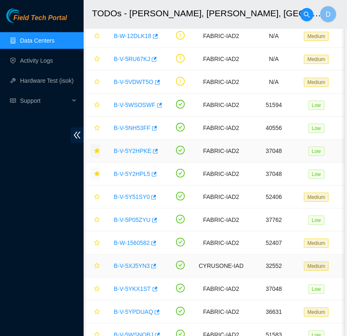
click at [135, 268] on link "B-V-5XJ5YN3" at bounding box center [132, 265] width 36 height 7
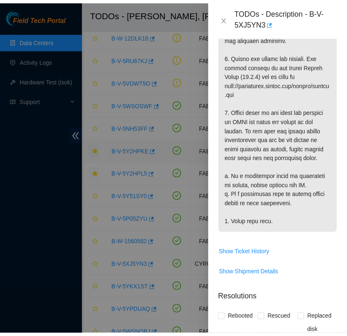
scroll to position [229, 0]
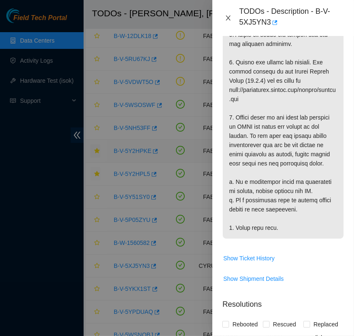
click at [229, 19] on icon "close" at bounding box center [228, 18] width 7 height 7
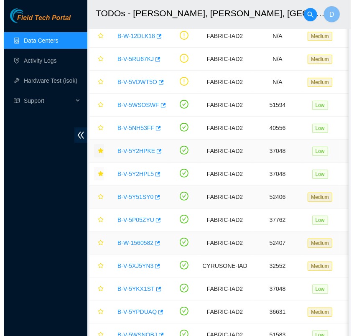
scroll to position [195, 0]
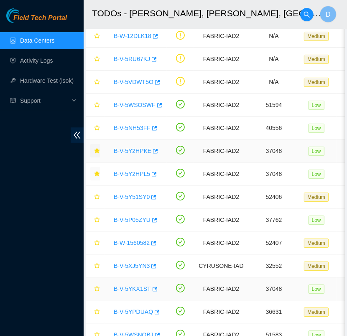
click at [134, 289] on link "B-V-5YKX1ST" at bounding box center [132, 288] width 37 height 7
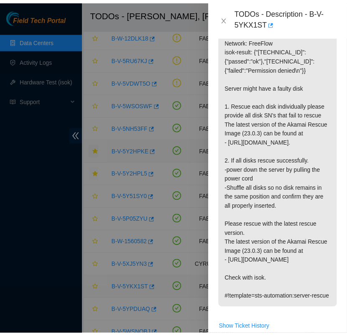
scroll to position [219, 0]
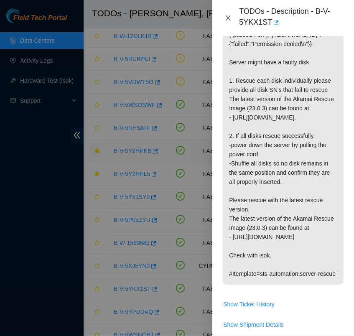
click at [227, 19] on icon "close" at bounding box center [228, 18] width 7 height 7
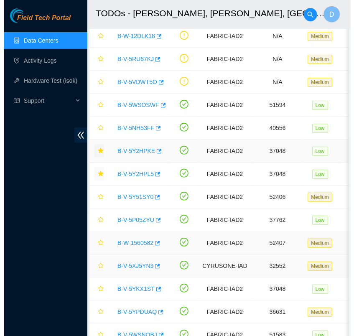
scroll to position [195, 0]
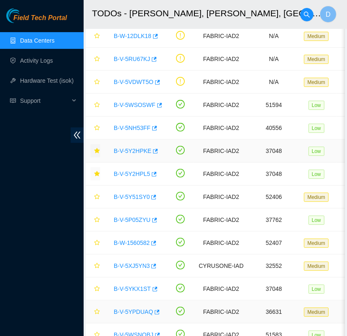
click at [136, 311] on link "B-V-5YPDUAQ" at bounding box center [133, 311] width 39 height 7
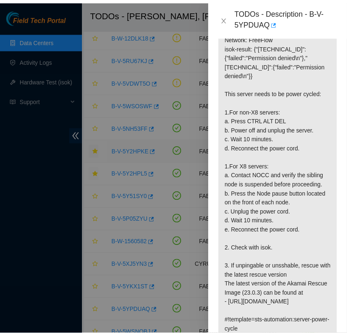
scroll to position [221, 0]
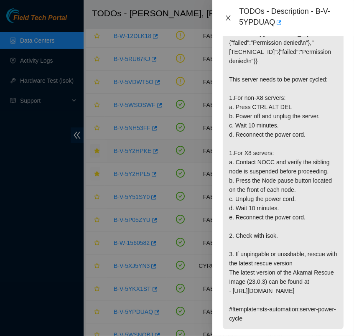
click at [227, 16] on icon "close" at bounding box center [228, 17] width 5 height 5
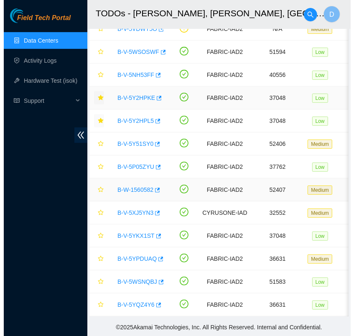
scroll to position [164, 0]
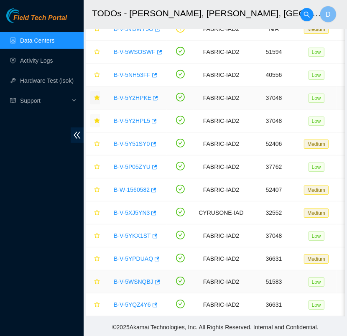
click at [138, 278] on link "B-V-5WSNQBJ" at bounding box center [134, 281] width 40 height 7
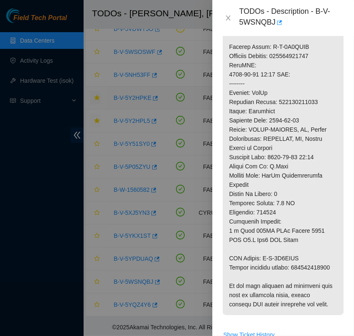
scroll to position [613, 0]
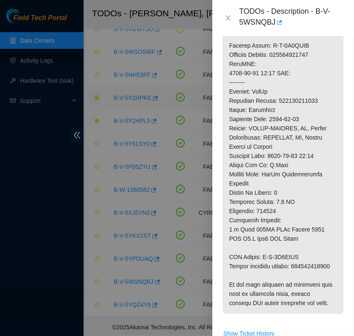
copy p "394115190535"
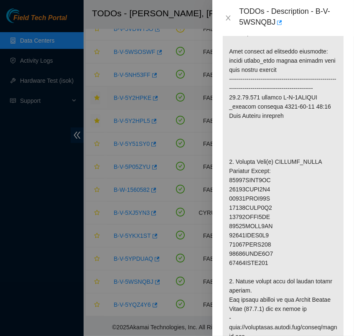
scroll to position [229, 0]
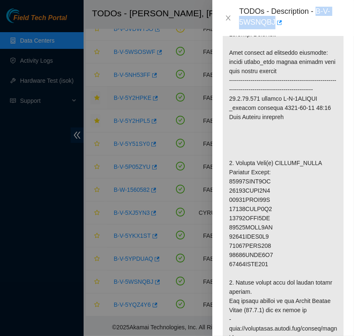
drag, startPoint x: 316, startPoint y: 8, endPoint x: 326, endPoint y: 22, distance: 17.3
click at [326, 22] on div "TODOs - Description - B-V-5WSNQBJ" at bounding box center [291, 18] width 105 height 23
copy div "B-V-5WSNQBJ"
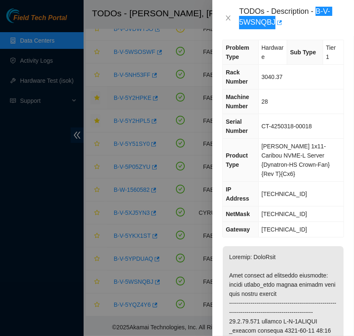
scroll to position [0, 0]
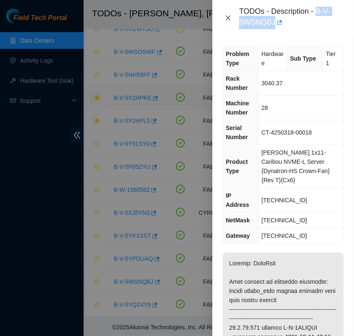
click at [226, 15] on icon "close" at bounding box center [228, 18] width 7 height 7
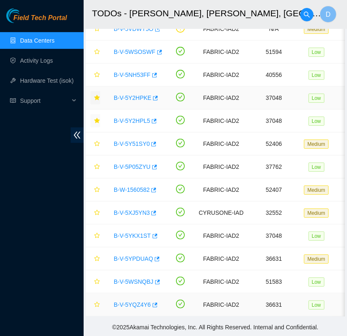
click at [135, 298] on div "B-V-5YQZ4Y6" at bounding box center [136, 304] width 53 height 13
click at [135, 301] on link "B-V-5YQZ4Y6" at bounding box center [132, 304] width 37 height 7
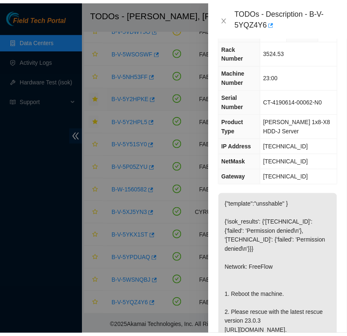
scroll to position [29, 0]
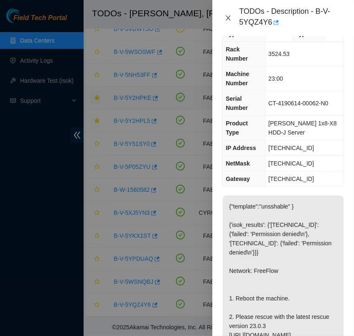
click at [227, 17] on icon "close" at bounding box center [228, 18] width 7 height 7
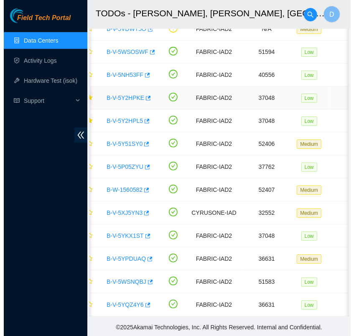
scroll to position [0, 0]
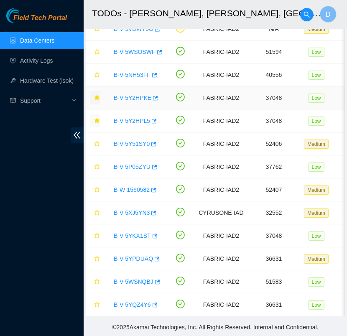
click at [129, 94] on link "B-V-5Y2HPKE" at bounding box center [133, 97] width 38 height 7
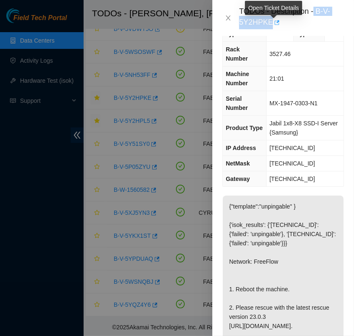
drag, startPoint x: 313, startPoint y: 10, endPoint x: 270, endPoint y: 28, distance: 46.7
click at [270, 28] on div "TODOs - Description - B-V-5Y2HPKE" at bounding box center [291, 18] width 105 height 23
copy div "B-V-5Y2HPKE"
click at [226, 18] on icon "close" at bounding box center [228, 18] width 7 height 7
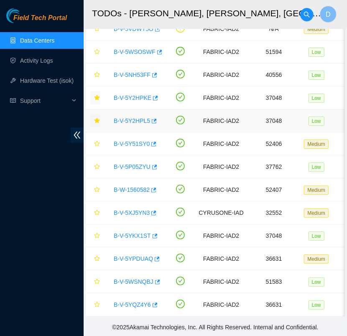
click at [134, 117] on link "B-V-5Y2HPL5" at bounding box center [132, 120] width 36 height 7
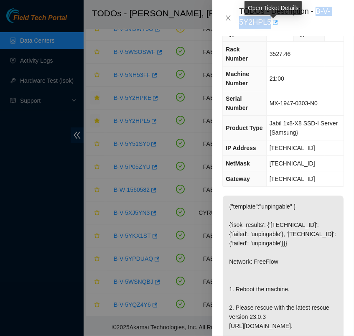
drag, startPoint x: 316, startPoint y: 10, endPoint x: 270, endPoint y: 23, distance: 48.6
click at [270, 23] on div "TODOs - Description - B-V-5Y2HPL5" at bounding box center [291, 18] width 105 height 23
copy div "B-V-5Y2HPL5"
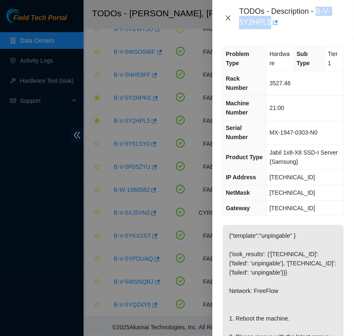
click at [229, 17] on icon "close" at bounding box center [228, 17] width 5 height 5
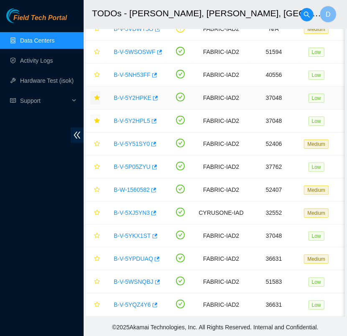
click at [136, 94] on link "B-V-5Y2HPKE" at bounding box center [133, 97] width 38 height 7
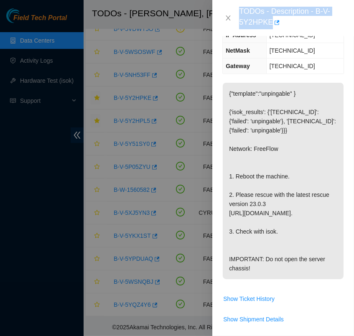
scroll to position [144, 0]
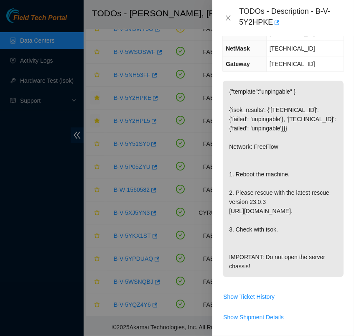
click at [318, 166] on p "{"template":"unpingable" } {'isok_results': {'[TECHNICAL_ID]': {'failed': 'unpi…" at bounding box center [283, 179] width 121 height 196
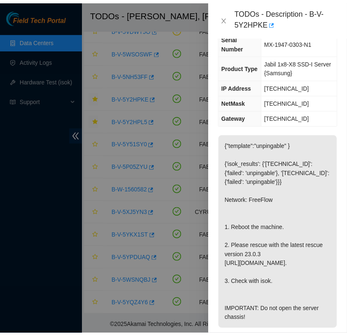
scroll to position [0, 0]
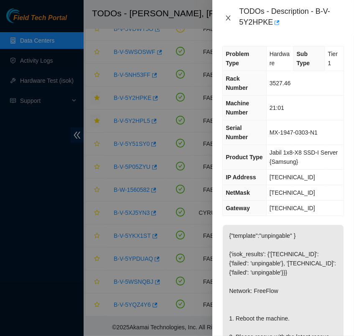
click at [226, 20] on icon "close" at bounding box center [228, 18] width 7 height 7
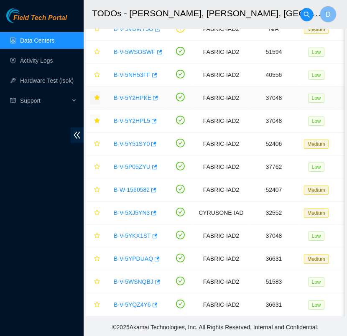
click at [132, 94] on link "B-V-5Y2HPKE" at bounding box center [133, 97] width 38 height 7
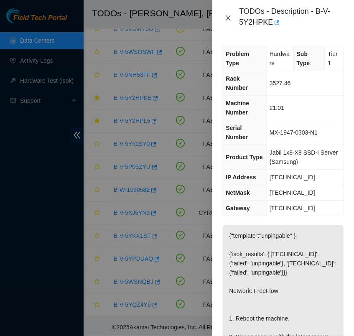
click at [230, 18] on icon "close" at bounding box center [228, 18] width 7 height 7
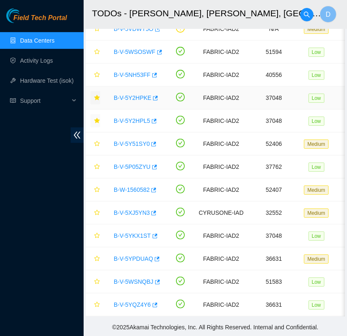
click at [132, 94] on link "B-V-5Y2HPKE" at bounding box center [133, 97] width 38 height 7
